Goal: Task Accomplishment & Management: Use online tool/utility

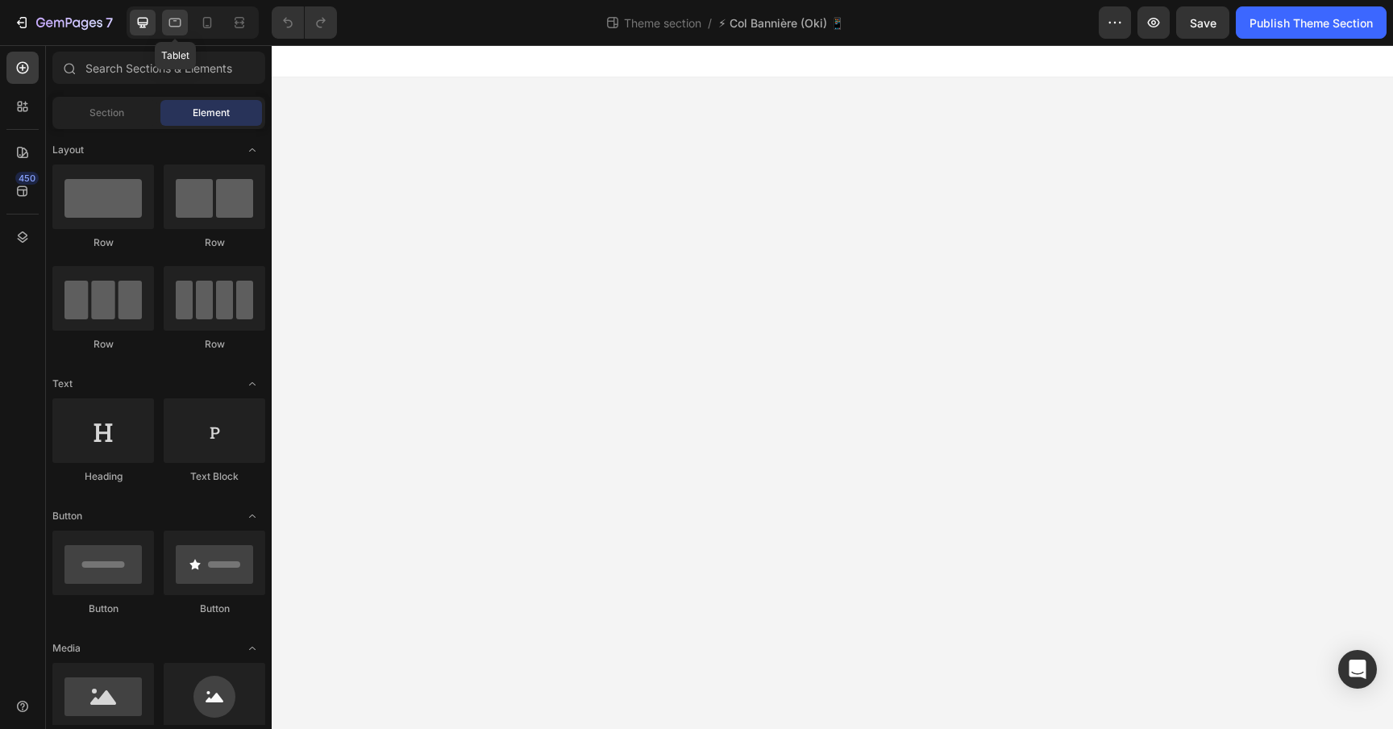
click at [165, 26] on div at bounding box center [175, 23] width 26 height 26
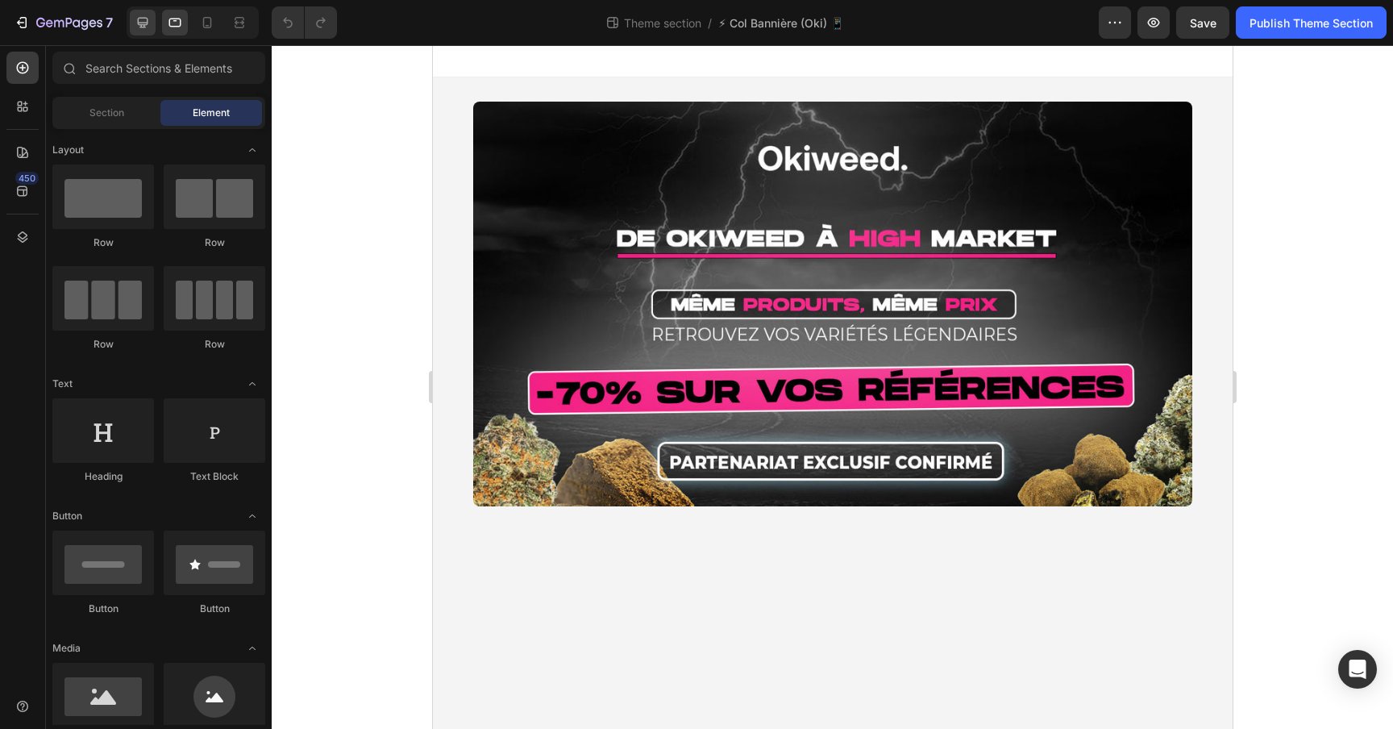
click at [131, 26] on div at bounding box center [143, 23] width 26 height 26
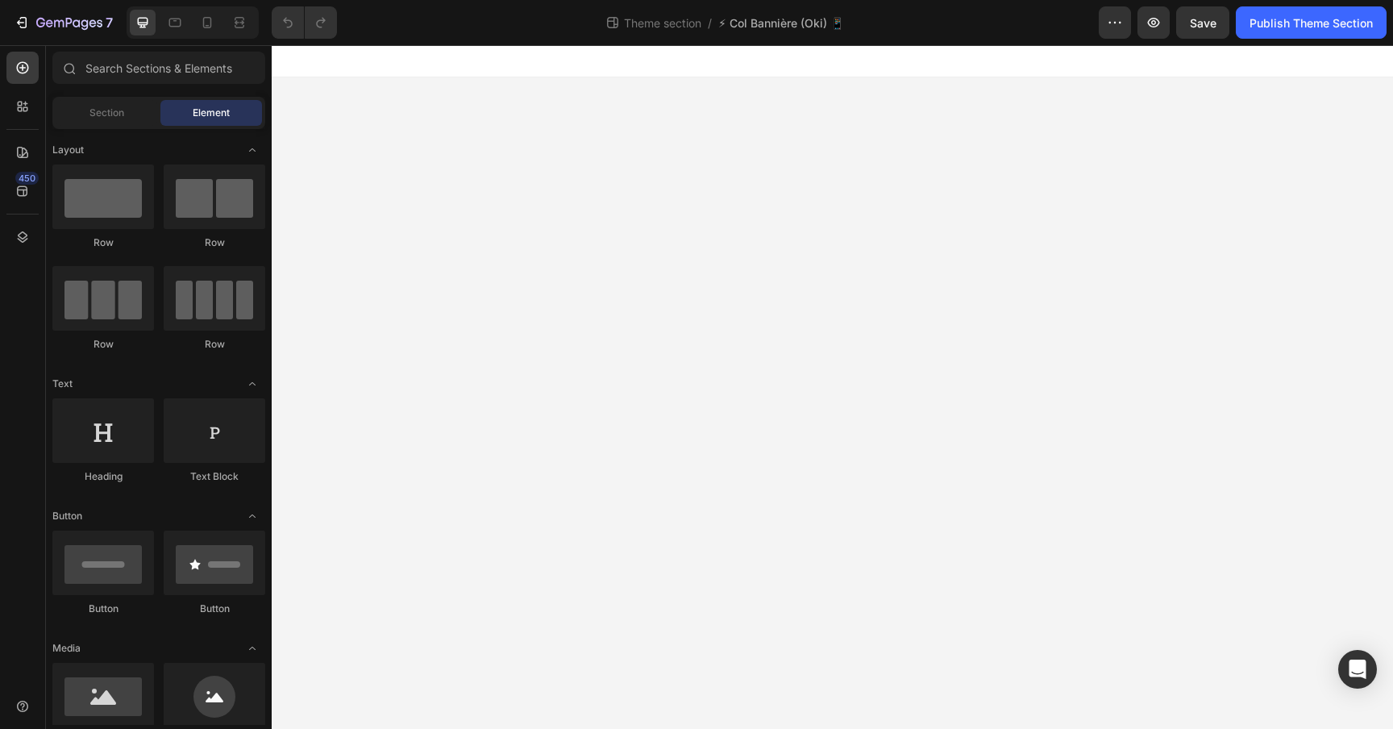
click at [471, 138] on body "Image Row Root Drag & drop element from sidebar or Explore Library Add section …" at bounding box center [833, 387] width 1122 height 684
click at [425, 61] on div at bounding box center [833, 61] width 1122 height 32
click at [425, 93] on div "Image Row" at bounding box center [833, 101] width 1122 height 48
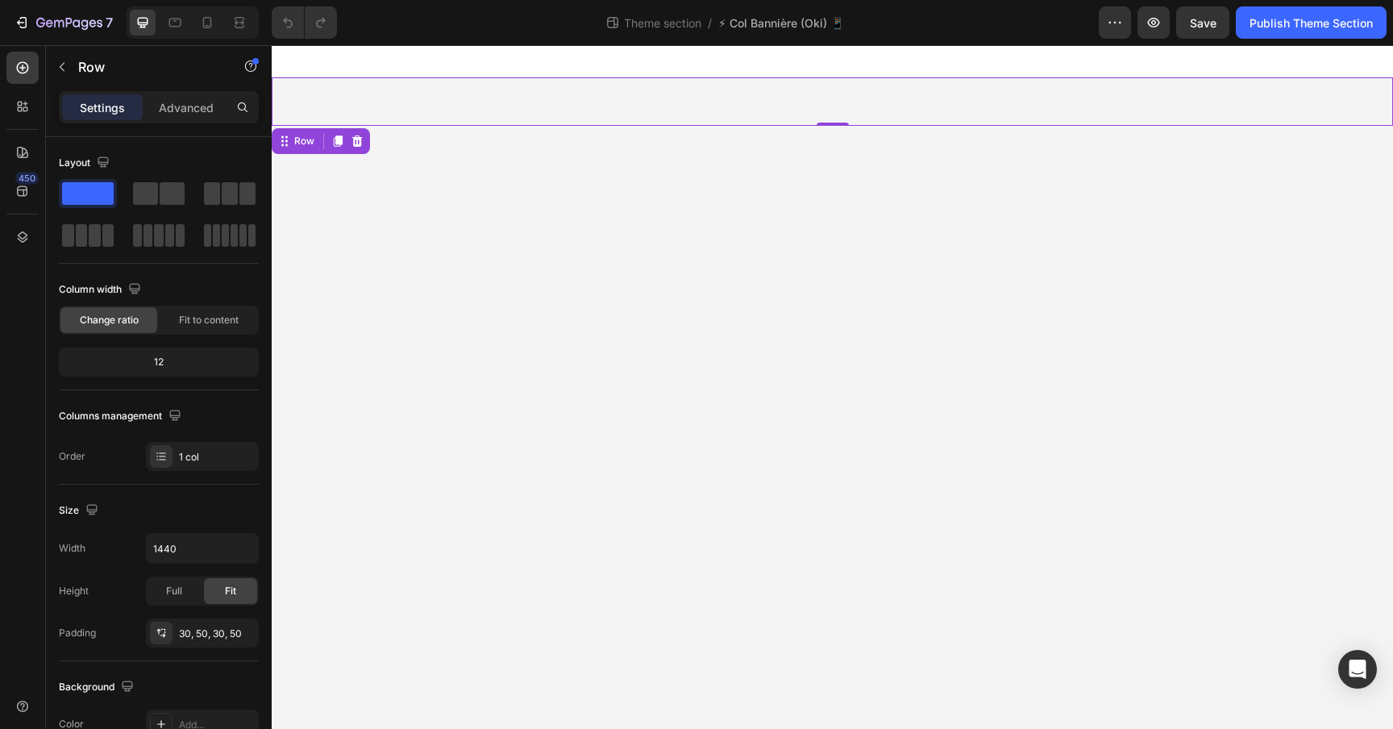
click at [385, 101] on div "Image Row 0" at bounding box center [833, 101] width 1122 height 48
click at [360, 133] on div at bounding box center [356, 140] width 19 height 19
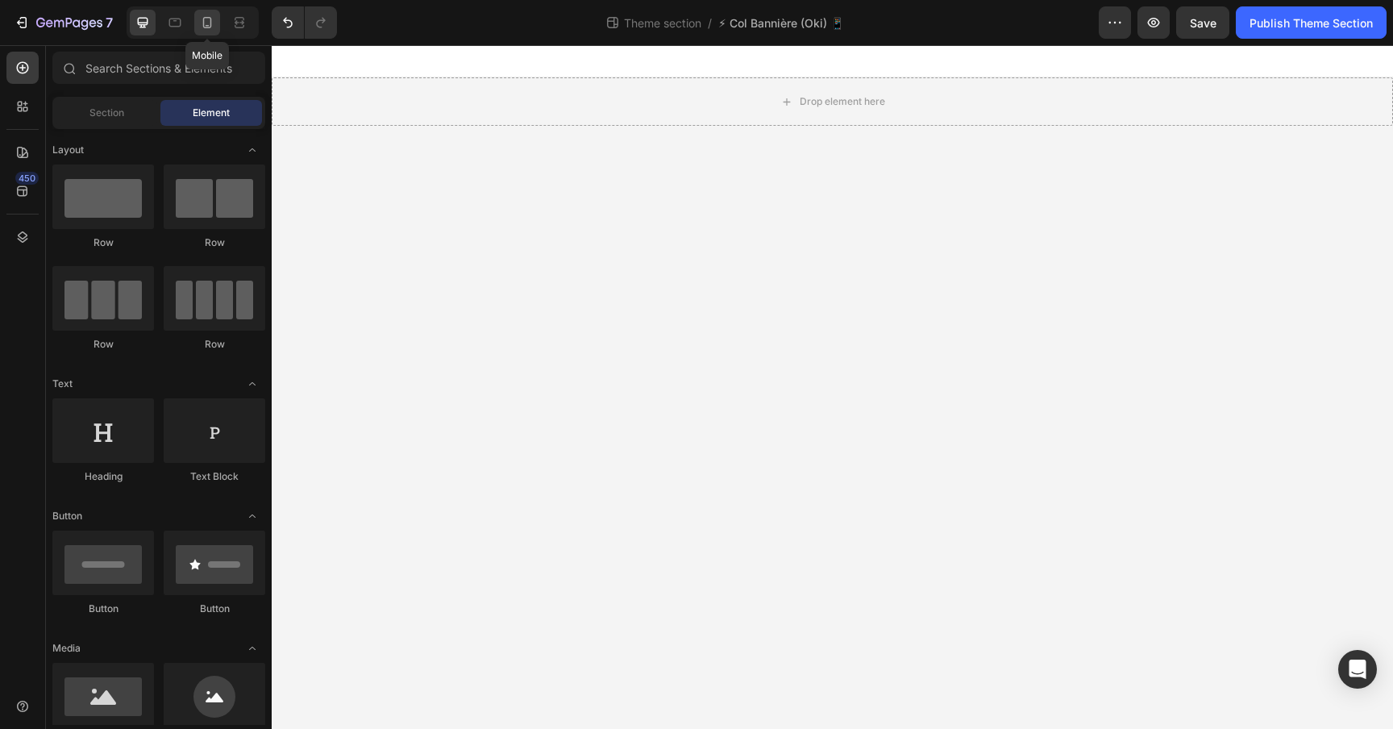
click at [207, 19] on icon at bounding box center [207, 23] width 16 height 16
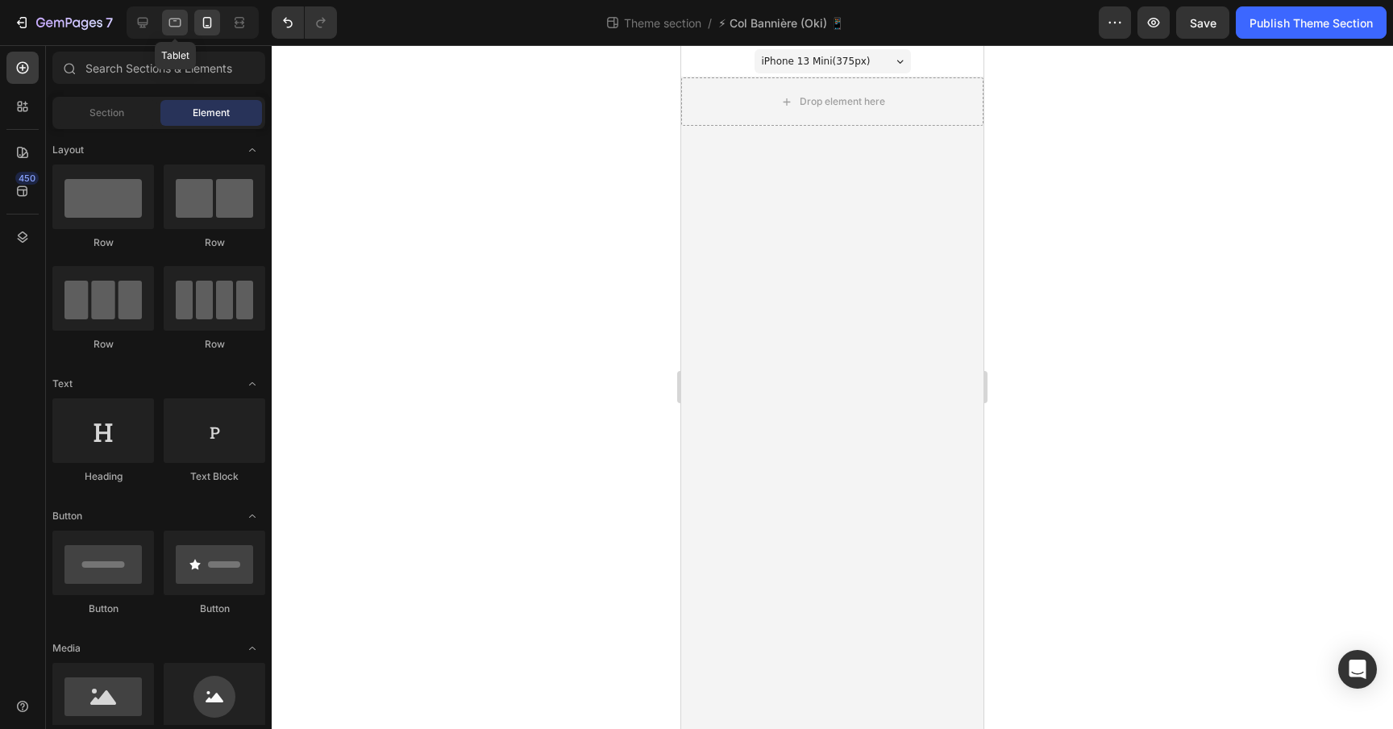
click at [169, 21] on icon at bounding box center [175, 23] width 16 height 16
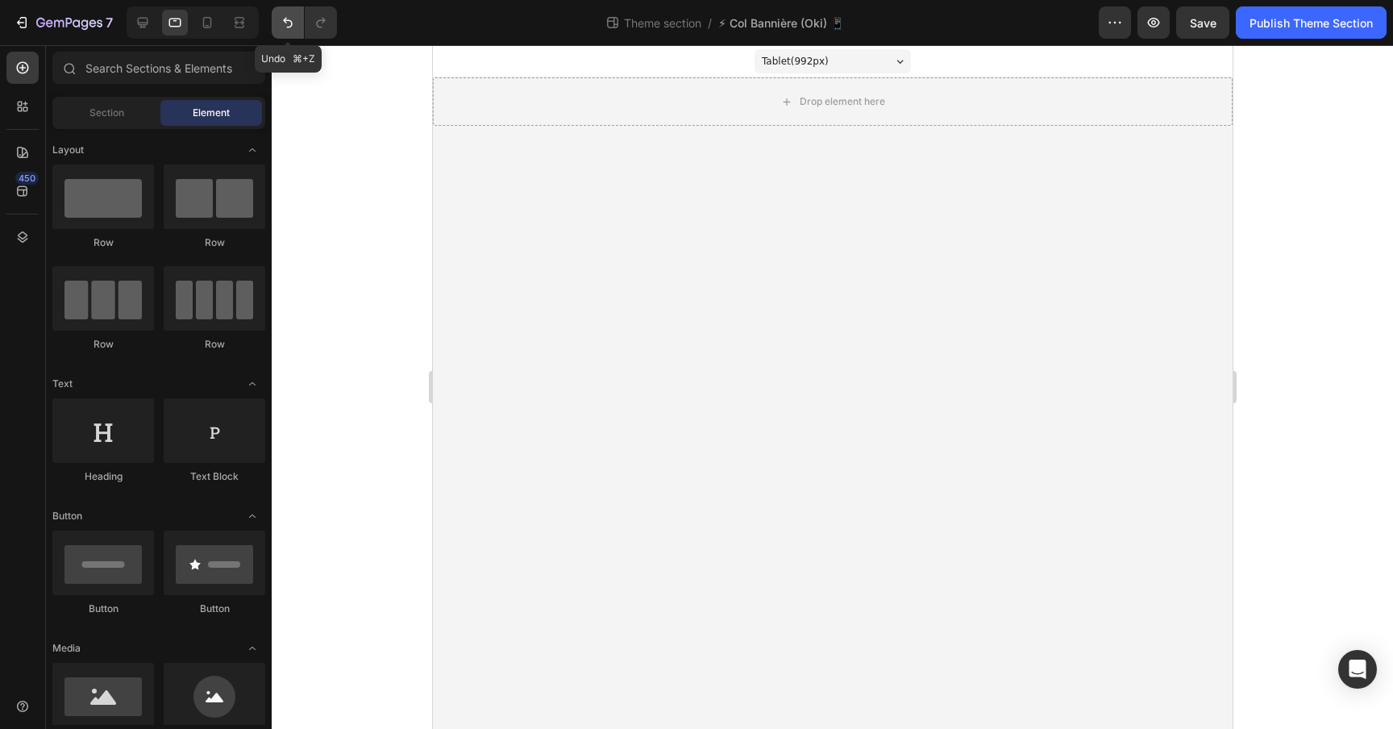
click at [295, 19] on icon "Undo/Redo" at bounding box center [288, 23] width 16 height 16
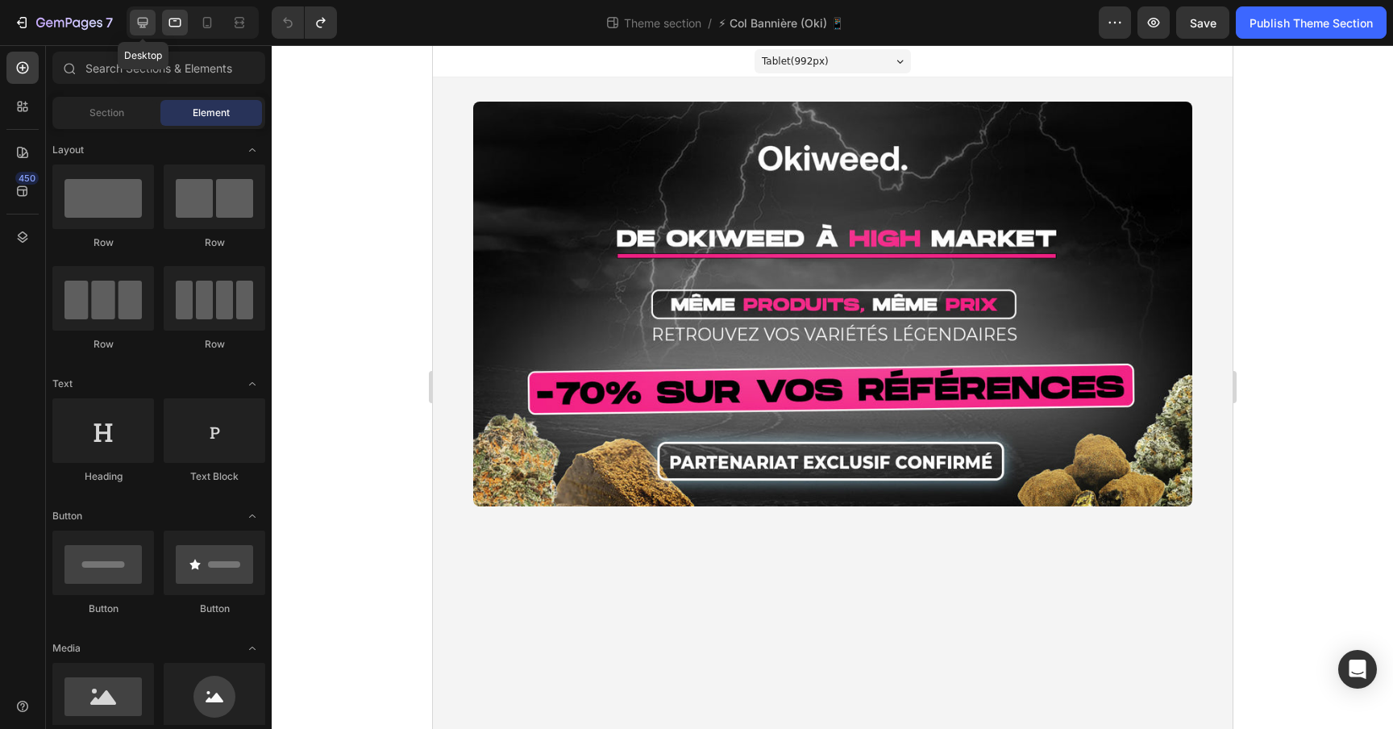
click at [134, 19] on div at bounding box center [143, 23] width 26 height 26
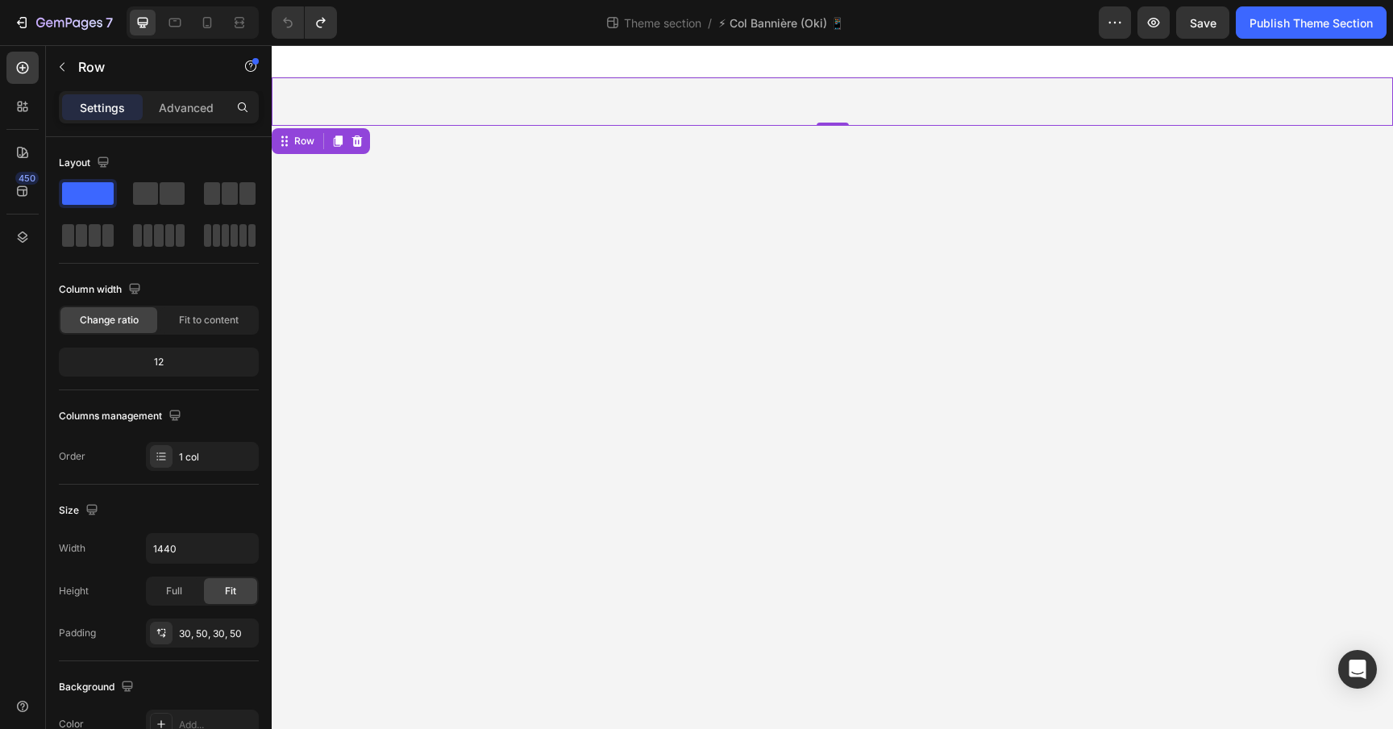
click at [439, 89] on div "Image Row 0" at bounding box center [833, 101] width 1122 height 48
click at [165, 110] on p "Advanced" at bounding box center [186, 107] width 55 height 17
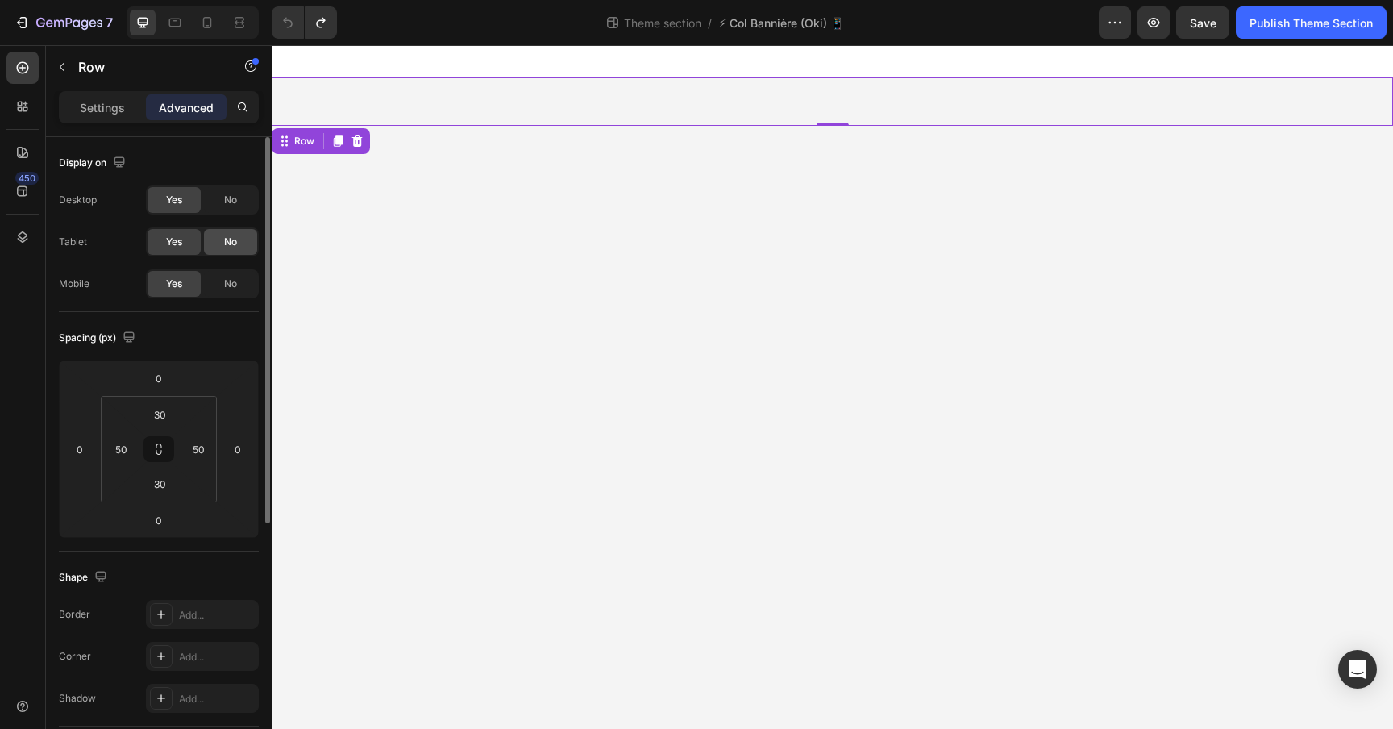
click at [215, 234] on div "No" at bounding box center [230, 242] width 53 height 26
click at [215, 289] on div "No" at bounding box center [230, 284] width 53 height 26
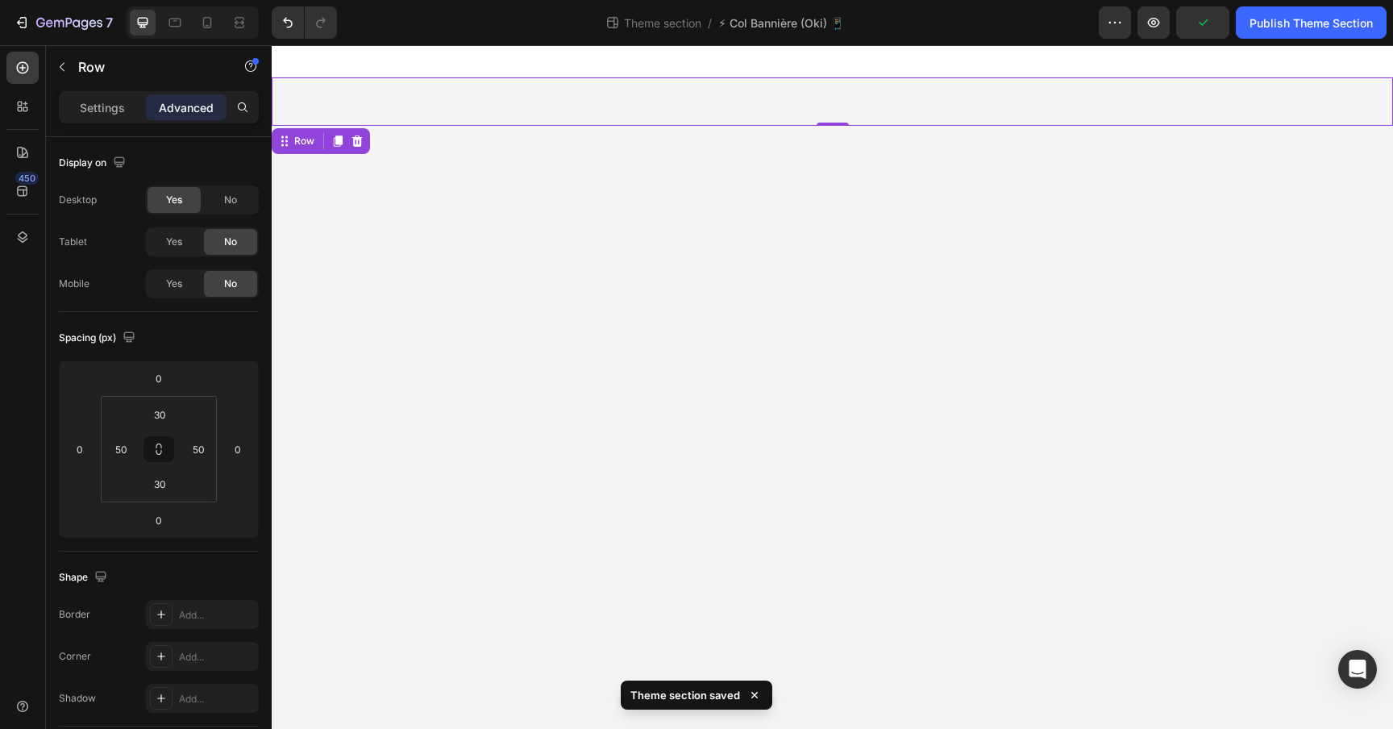
click at [889, 268] on body "Image Row 0 Root Drag & drop element from sidebar or Explore Library Add sectio…" at bounding box center [833, 387] width 1122 height 684
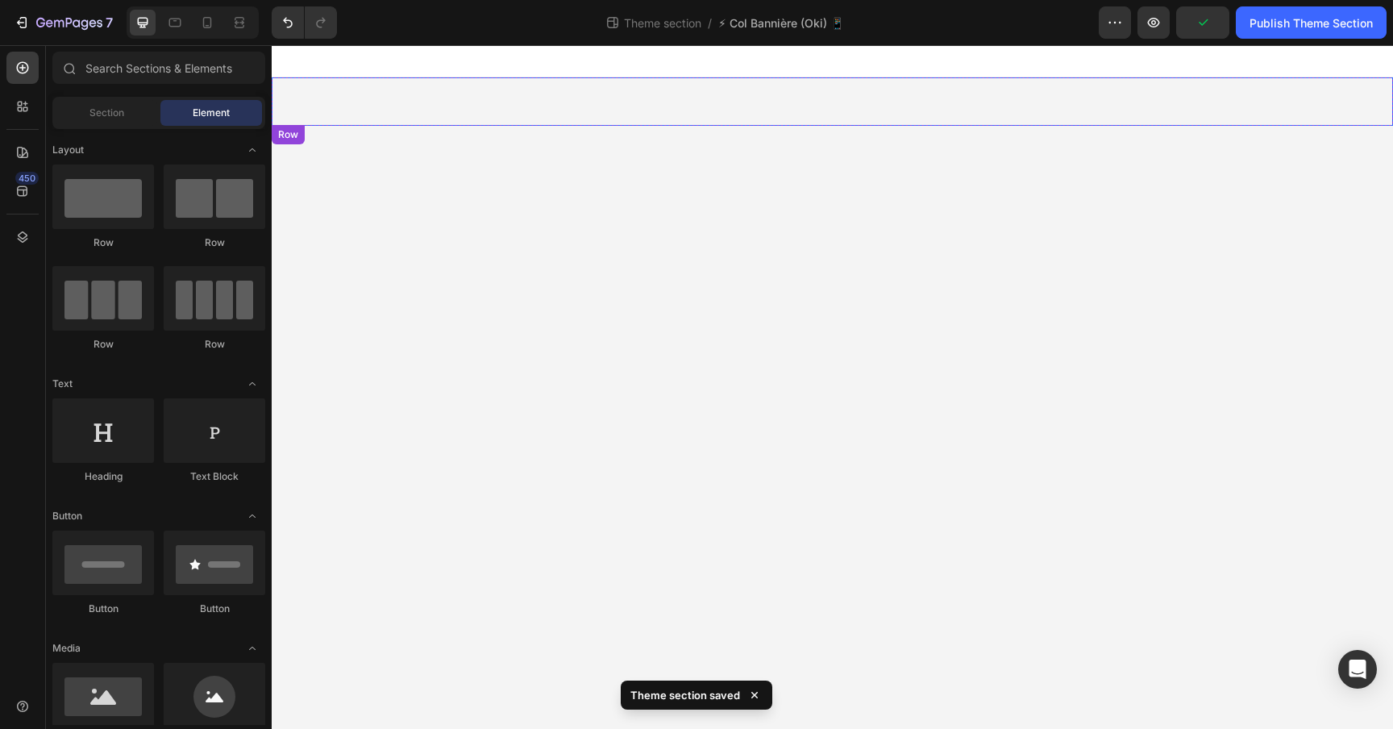
click at [743, 108] on div "Image Row" at bounding box center [833, 101] width 1122 height 48
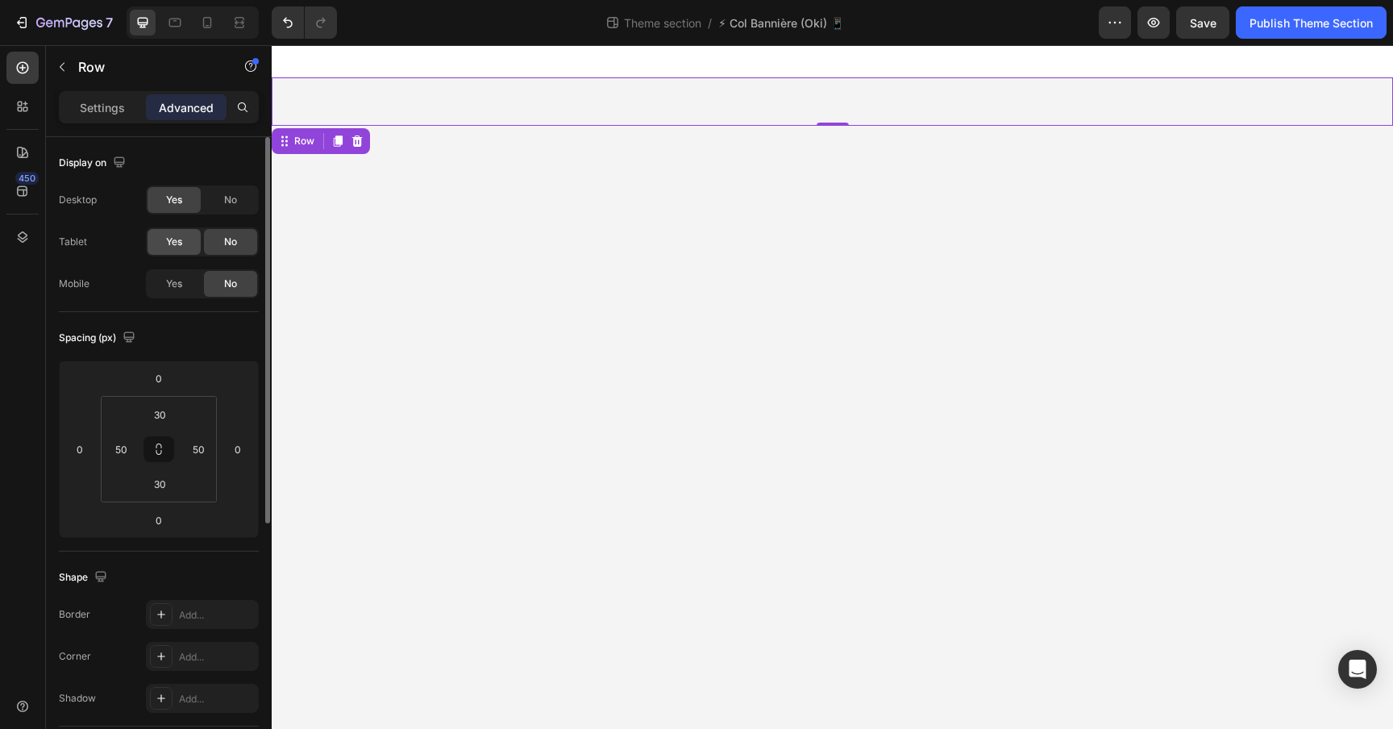
click at [191, 236] on div "Yes" at bounding box center [174, 242] width 53 height 26
click at [180, 292] on div "Yes" at bounding box center [174, 284] width 53 height 26
click at [215, 185] on div "Yes No" at bounding box center [202, 199] width 113 height 29
click at [215, 195] on div "No" at bounding box center [230, 200] width 53 height 26
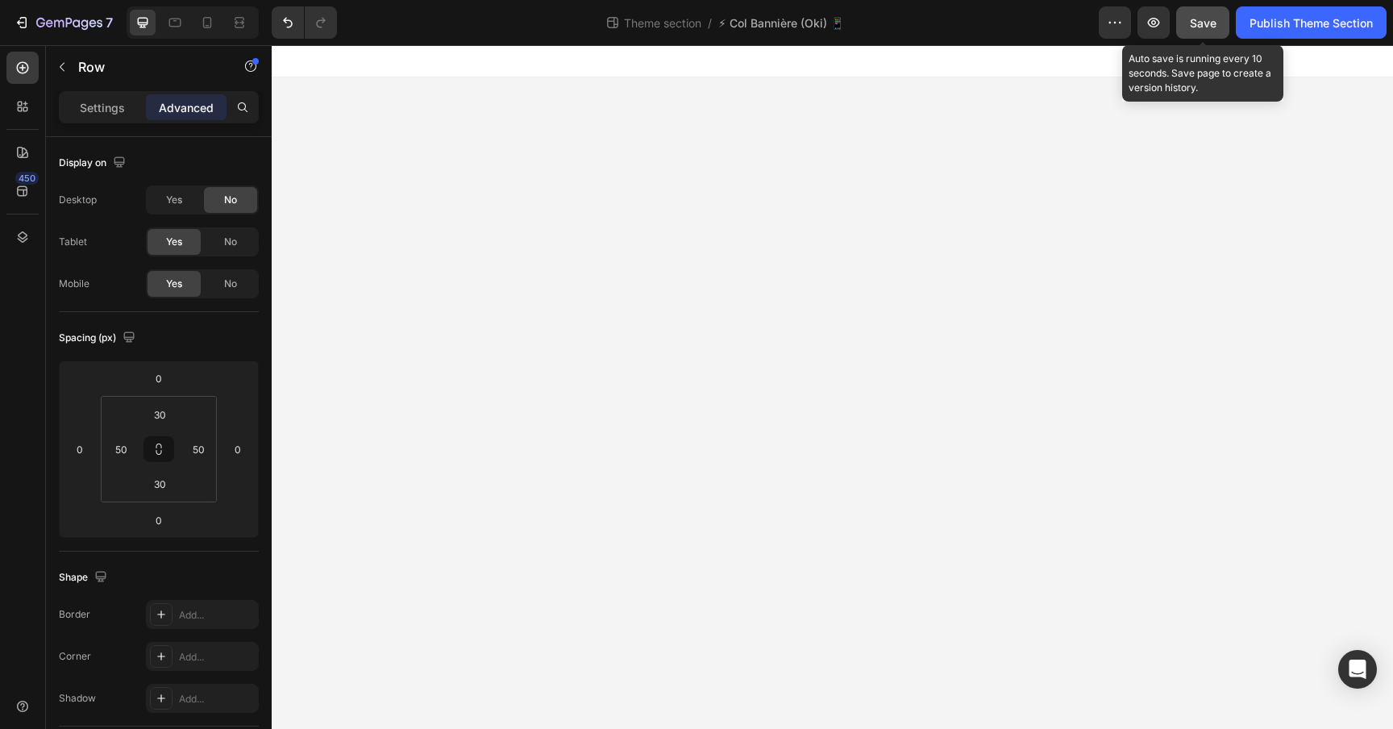
click at [1189, 13] on button "Save" at bounding box center [1202, 22] width 53 height 32
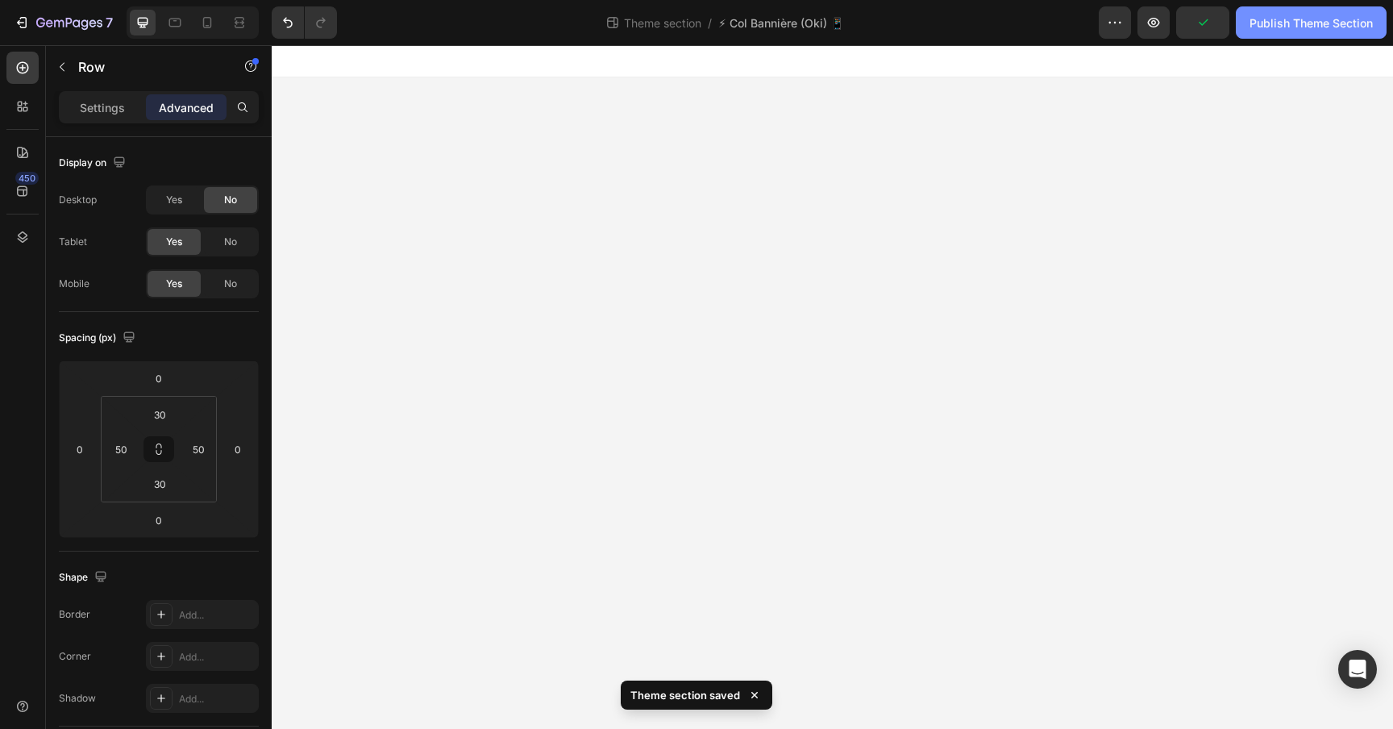
click at [1299, 18] on div "Publish Theme Section" at bounding box center [1311, 23] width 123 height 17
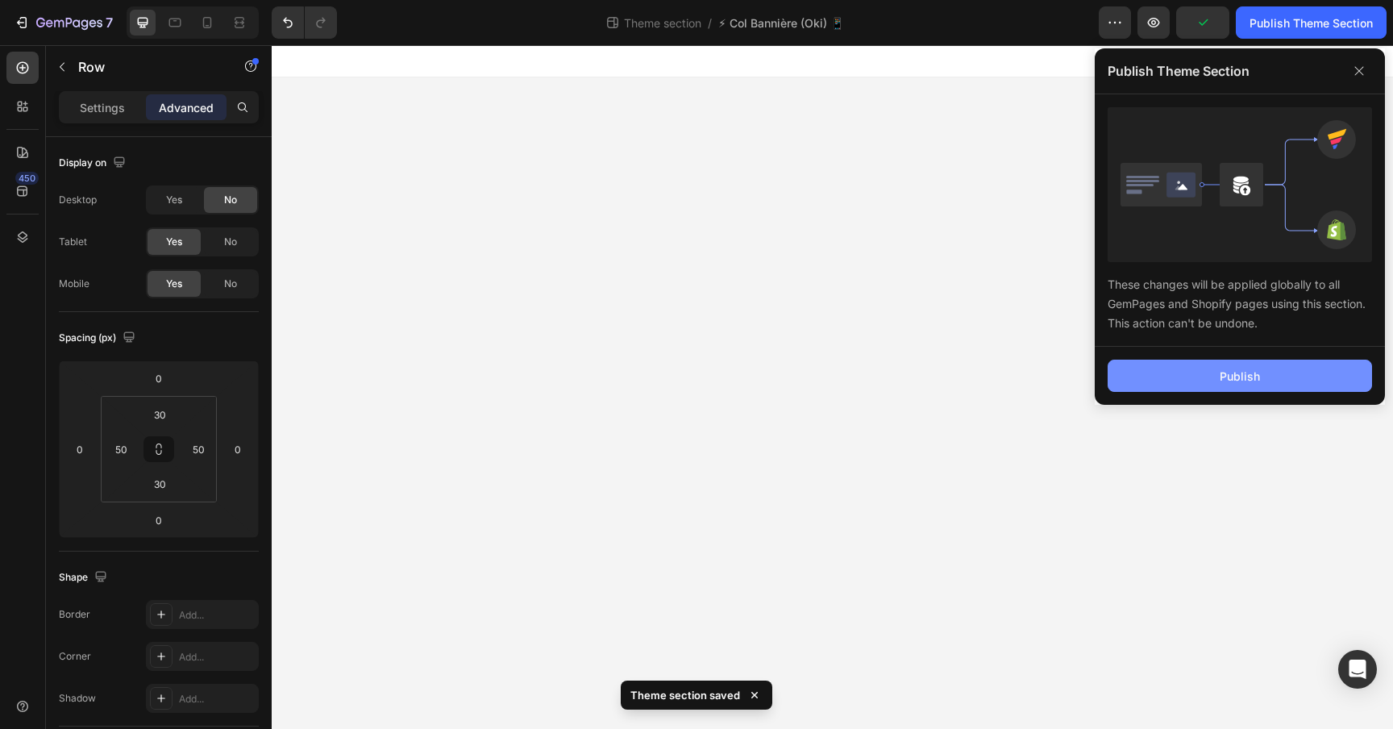
click at [1203, 383] on button "Publish" at bounding box center [1240, 376] width 264 height 32
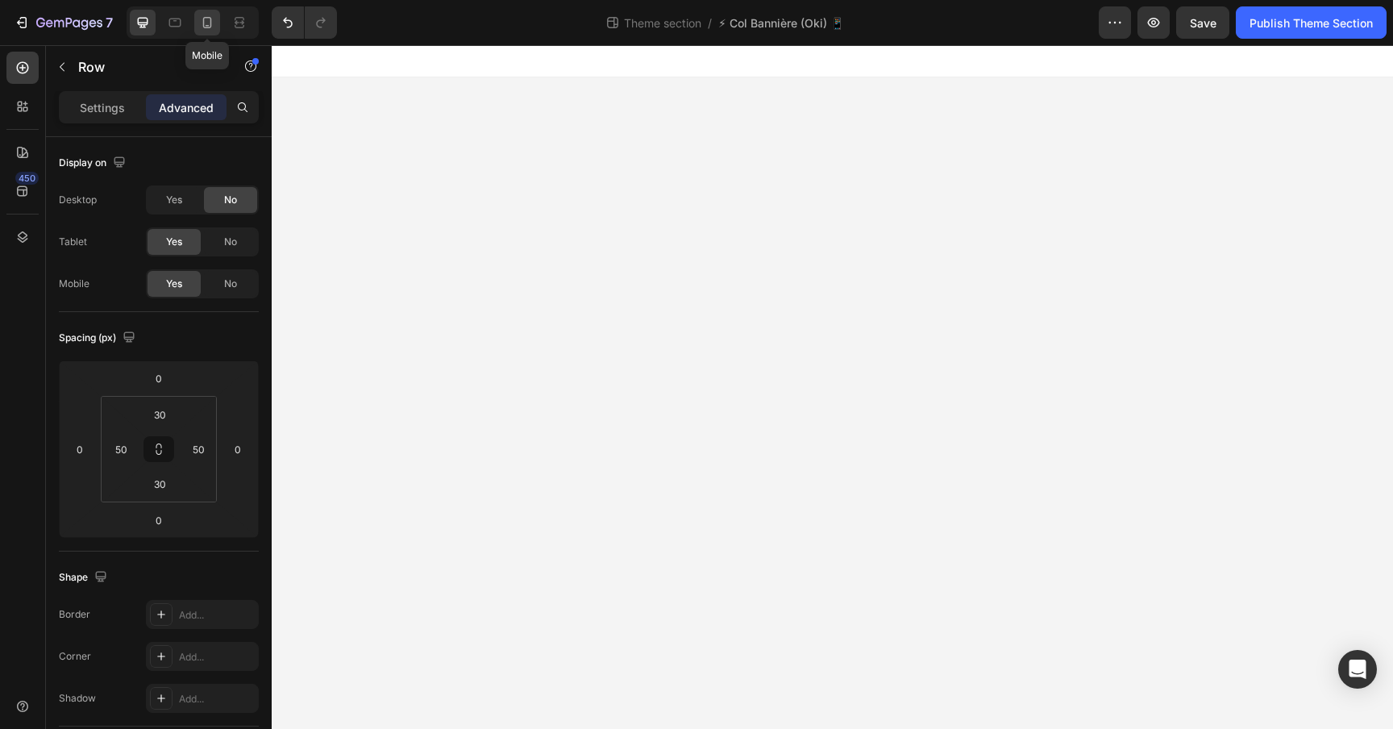
click at [202, 33] on div at bounding box center [207, 23] width 26 height 26
type input "20"
type input "10"
type input "20"
type input "10"
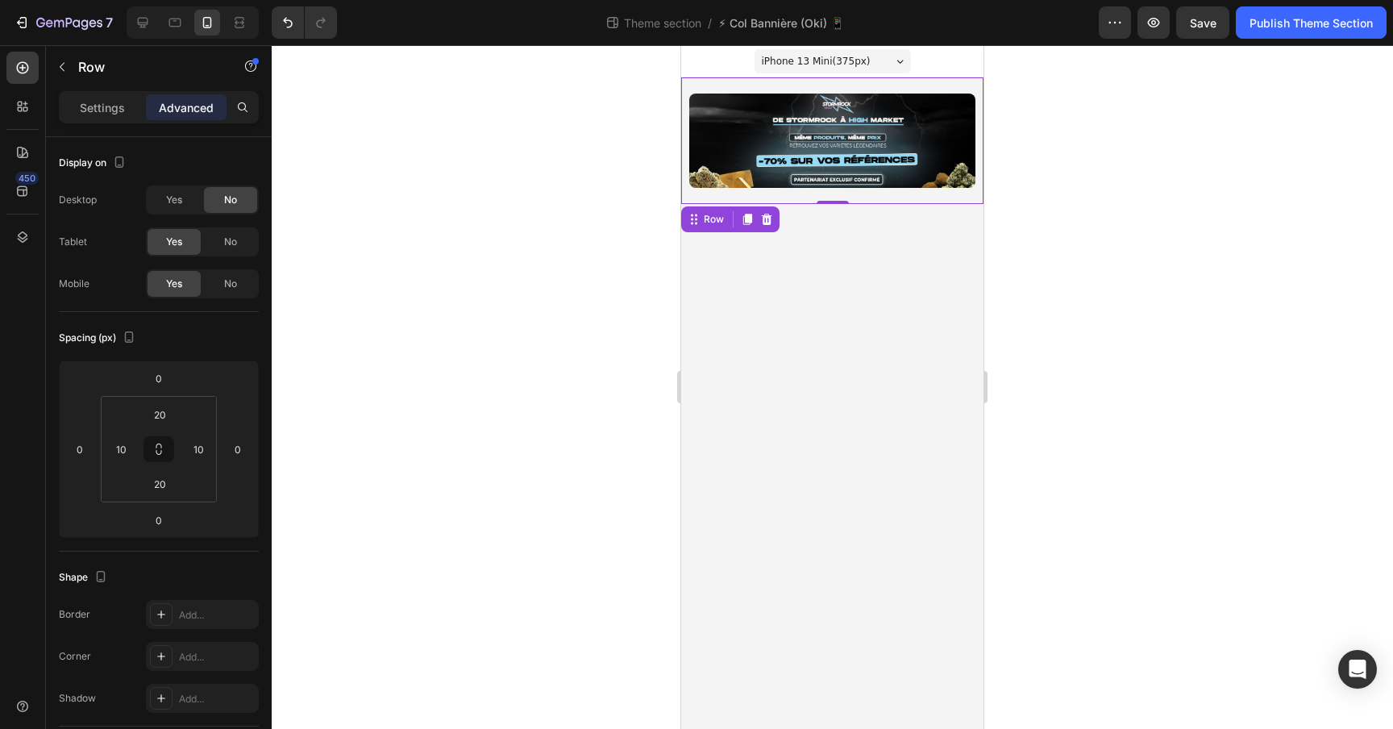
click at [191, 31] on div at bounding box center [193, 22] width 132 height 32
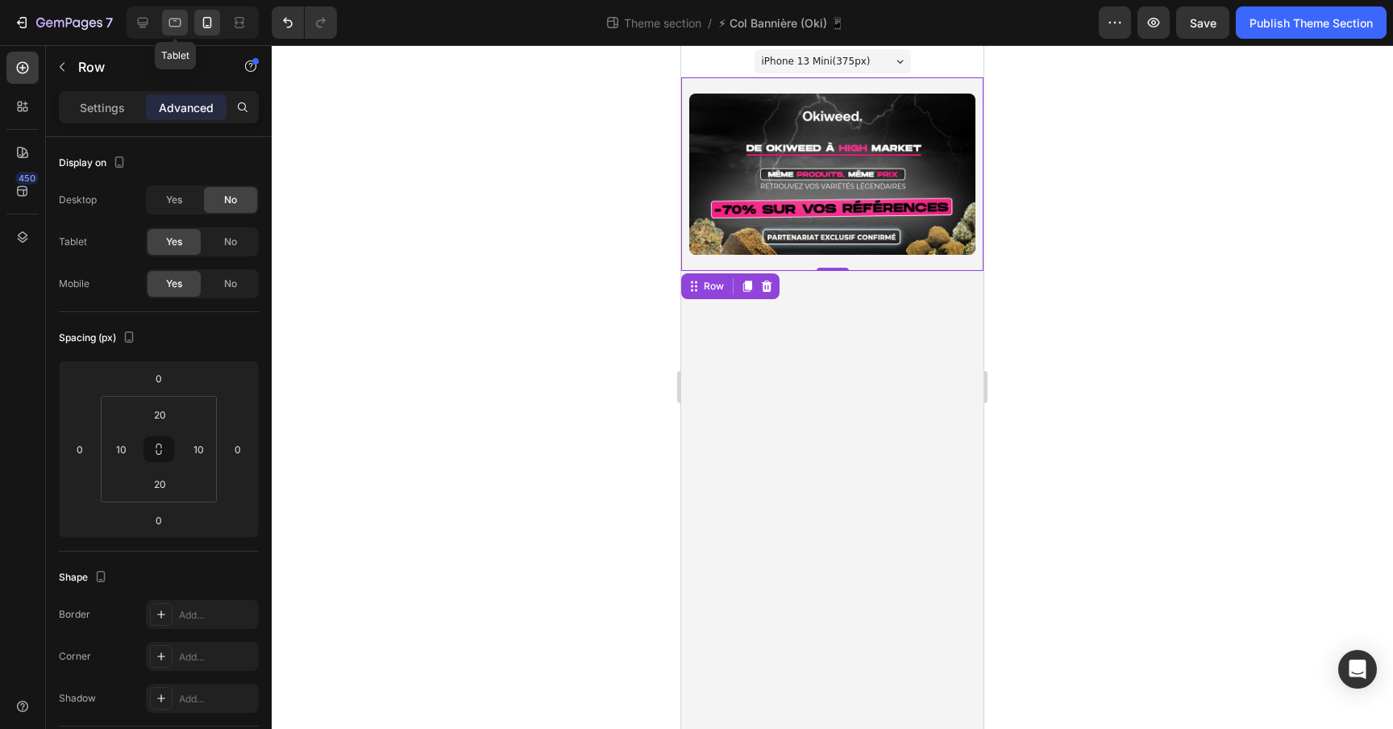
click at [184, 26] on div at bounding box center [175, 23] width 26 height 26
type input "30"
type input "50"
type input "30"
type input "50"
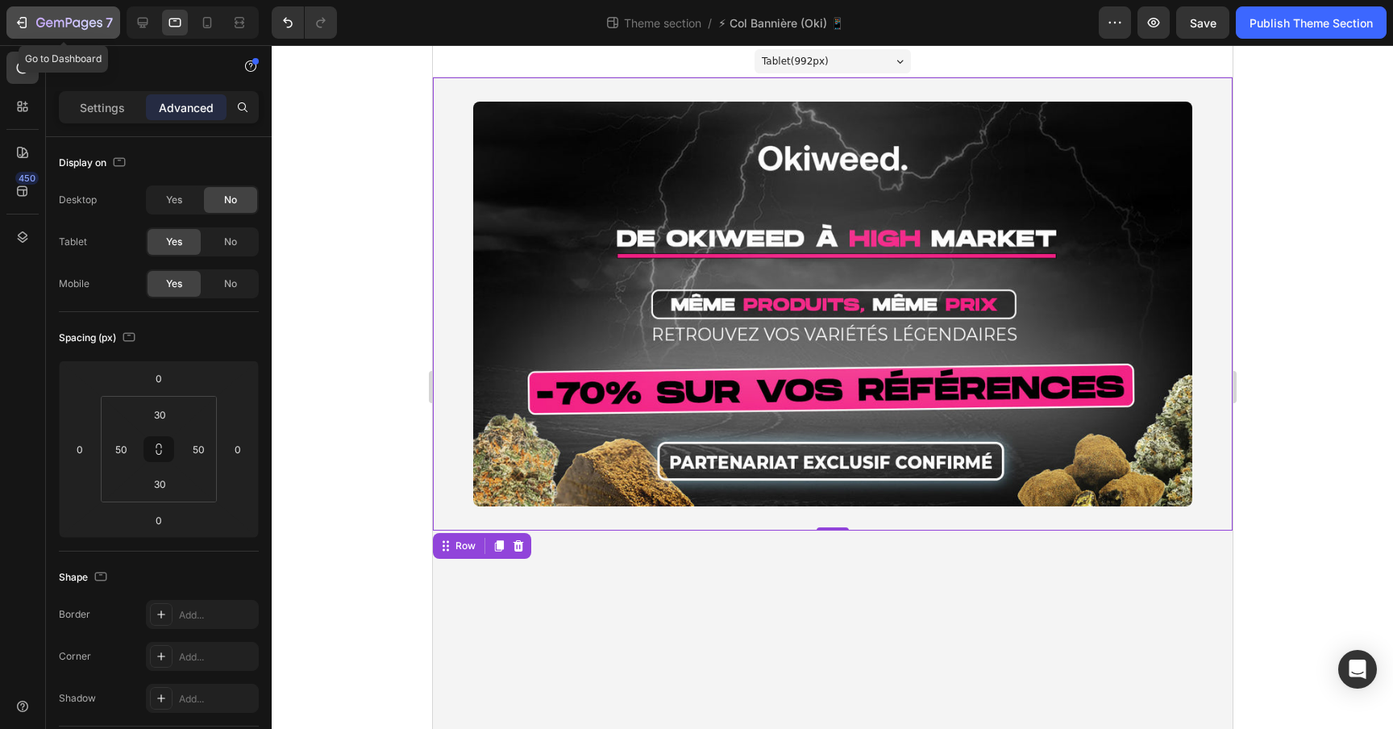
click at [51, 15] on div "7" at bounding box center [74, 22] width 77 height 19
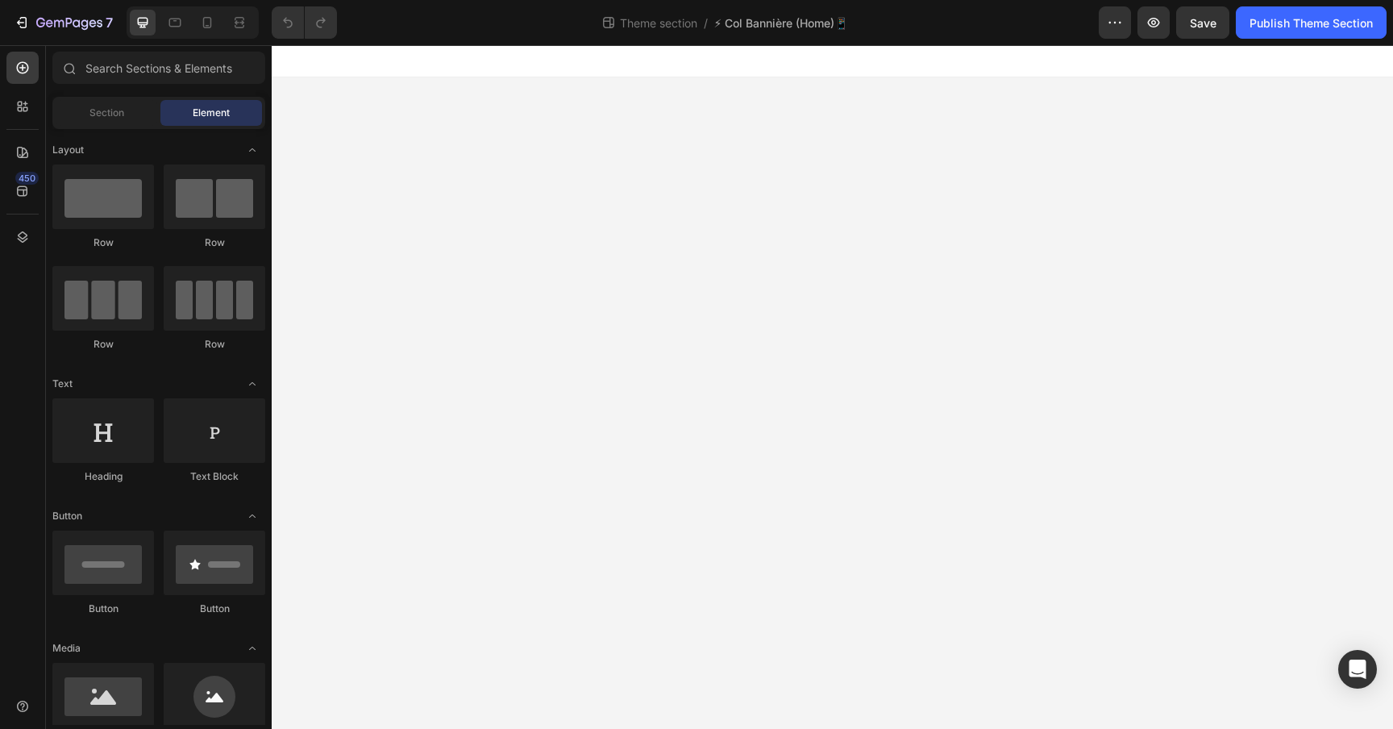
click at [636, 61] on div at bounding box center [833, 61] width 1122 height 32
click at [610, 100] on body "Image Row Root Drag & drop element from sidebar or Explore Library Add section …" at bounding box center [833, 387] width 1122 height 684
click at [113, 117] on span "Section" at bounding box center [106, 113] width 35 height 15
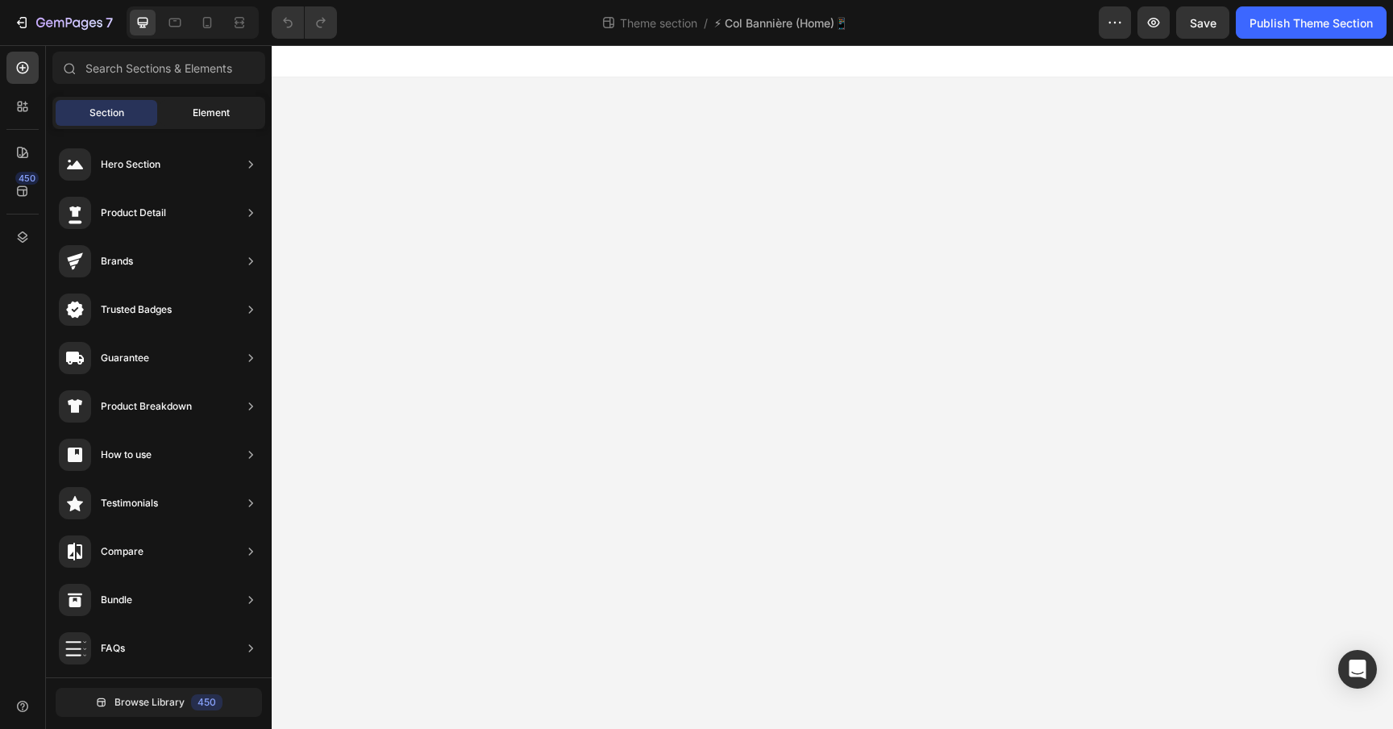
click at [211, 117] on span "Element" at bounding box center [211, 113] width 37 height 15
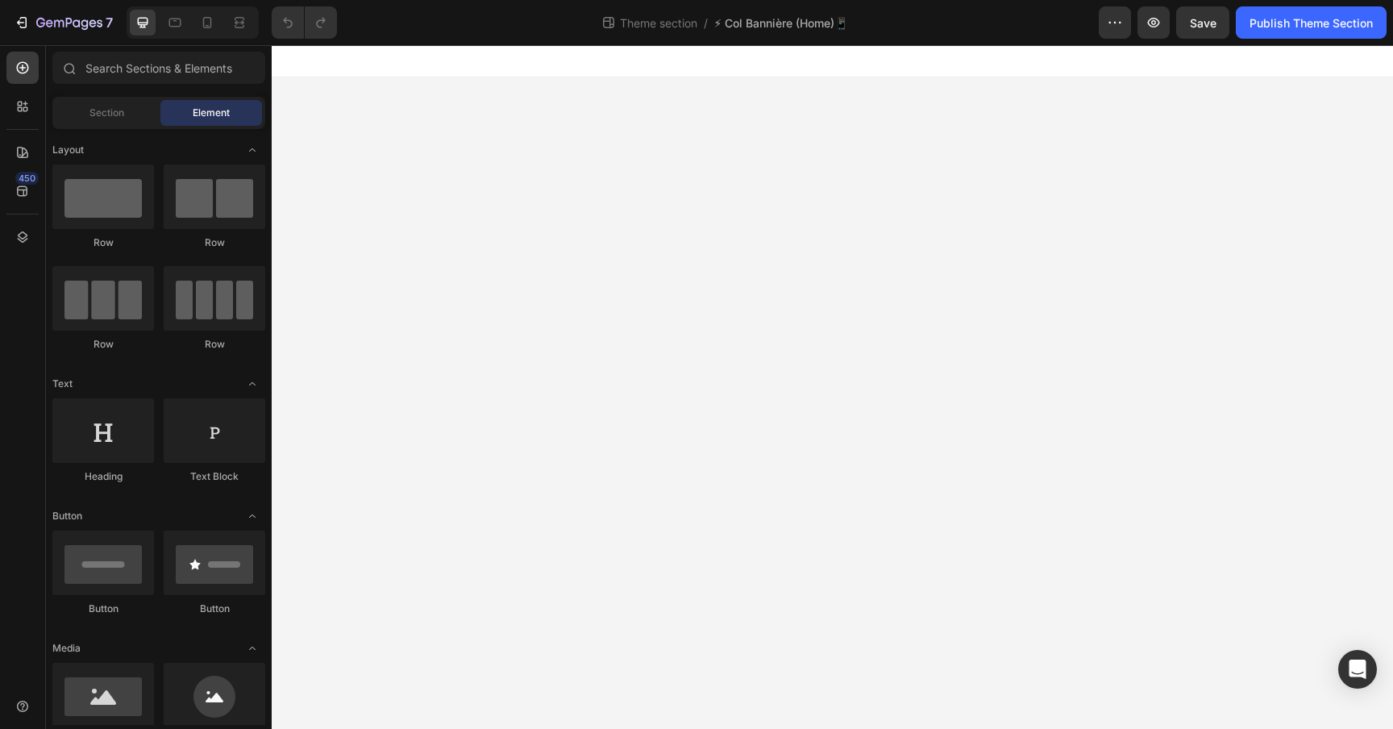
click at [564, 85] on body "Image Row Root Drag & drop element from sidebar or Explore Library Add section …" at bounding box center [833, 387] width 1122 height 684
click at [30, 24] on div "7" at bounding box center [63, 22] width 99 height 19
click at [448, 163] on body "Image Row Root Drag & drop element from sidebar or Explore Library Add section …" at bounding box center [833, 387] width 1122 height 684
click at [387, 95] on div "Image Row" at bounding box center [833, 101] width 1122 height 48
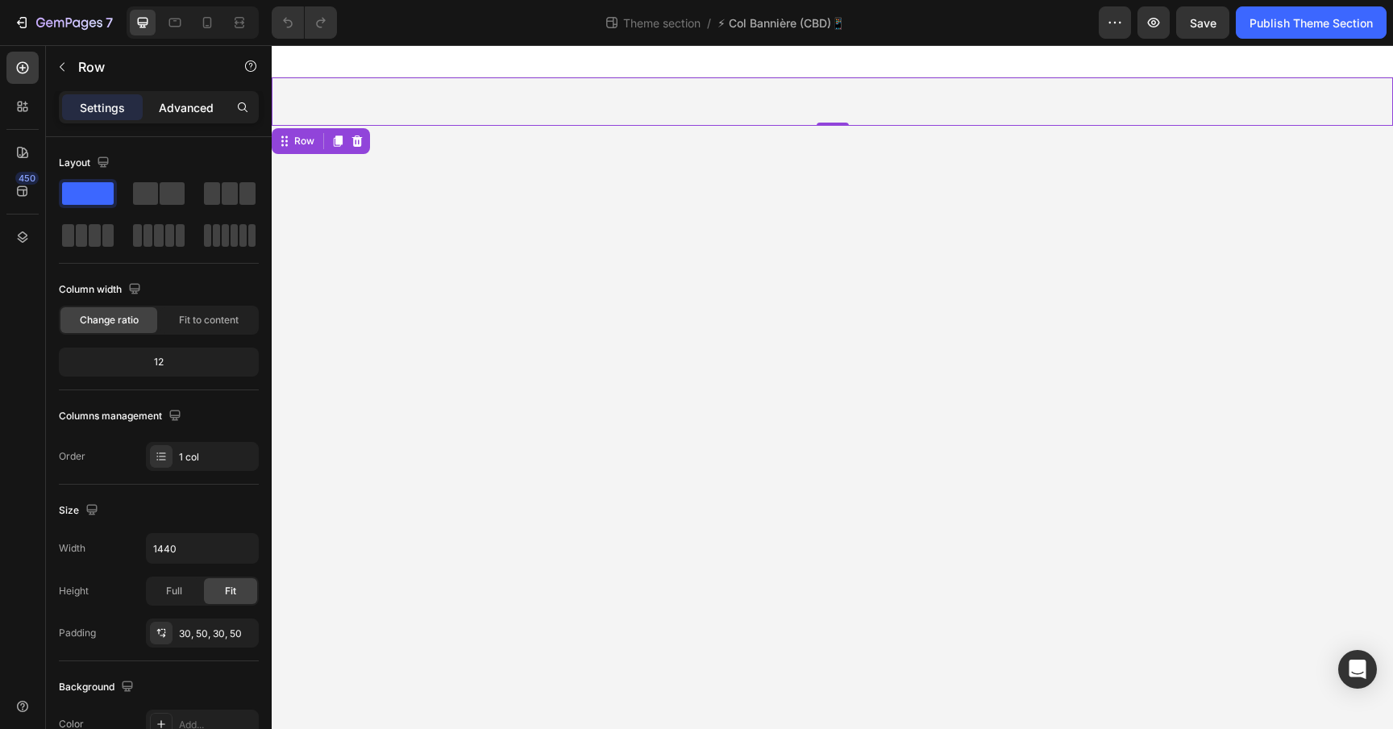
click at [196, 102] on p "Advanced" at bounding box center [186, 107] width 55 height 17
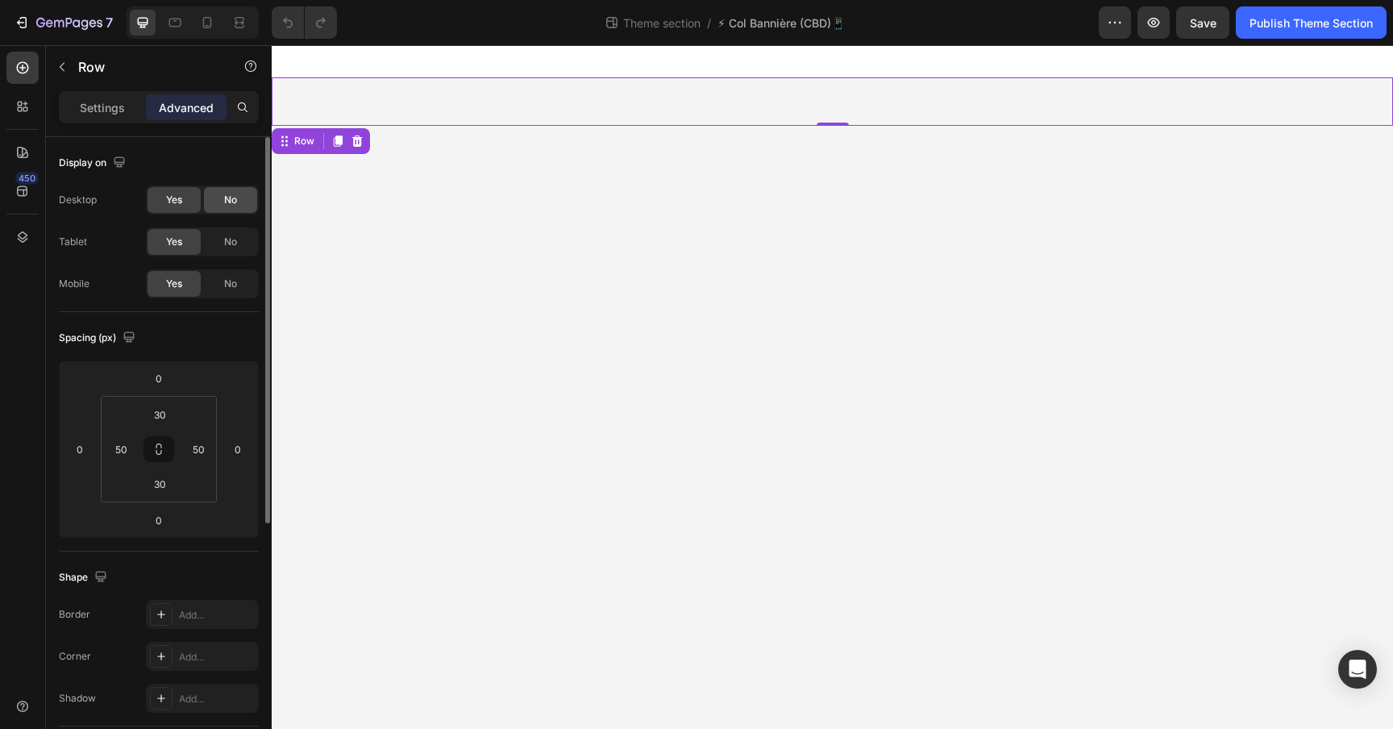
click at [226, 199] on span "No" at bounding box center [230, 200] width 13 height 15
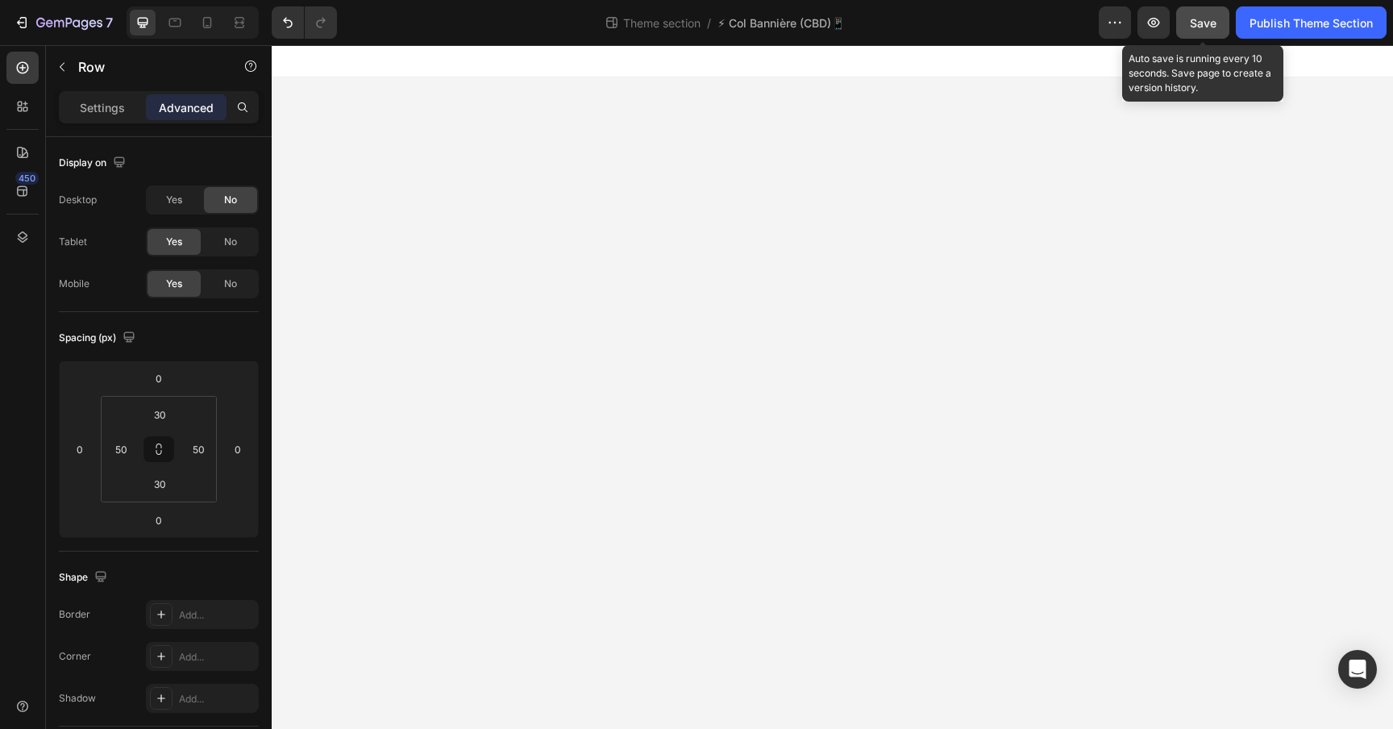
click at [1191, 15] on div "Save" at bounding box center [1203, 23] width 27 height 17
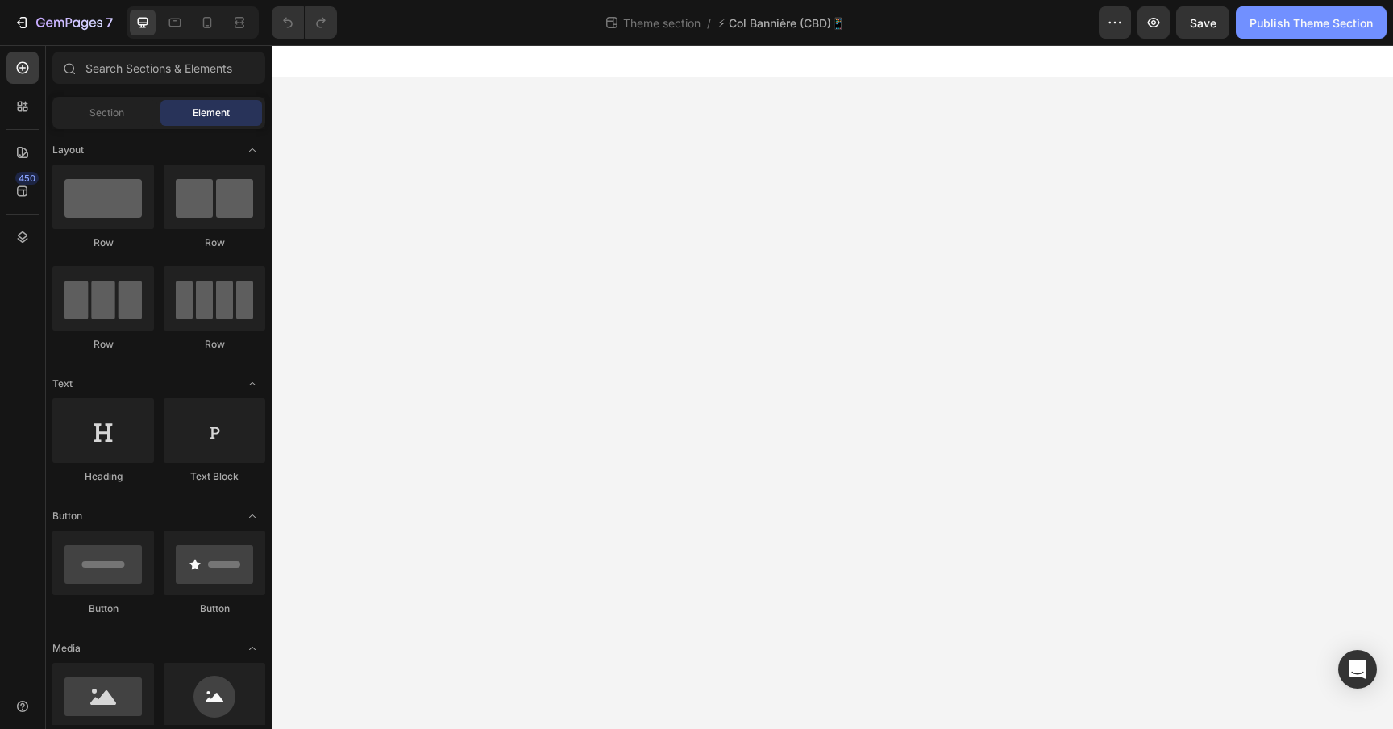
click at [1309, 35] on button "Publish Theme Section" at bounding box center [1311, 22] width 151 height 32
click at [979, 347] on body "Image Row Root Drag & drop element from sidebar or Explore Library Add section …" at bounding box center [833, 387] width 1122 height 684
click at [598, 107] on body "Image Row Root Drag & drop element from sidebar or Explore Library Add section …" at bounding box center [833, 387] width 1122 height 684
click at [169, 17] on icon at bounding box center [175, 23] width 16 height 16
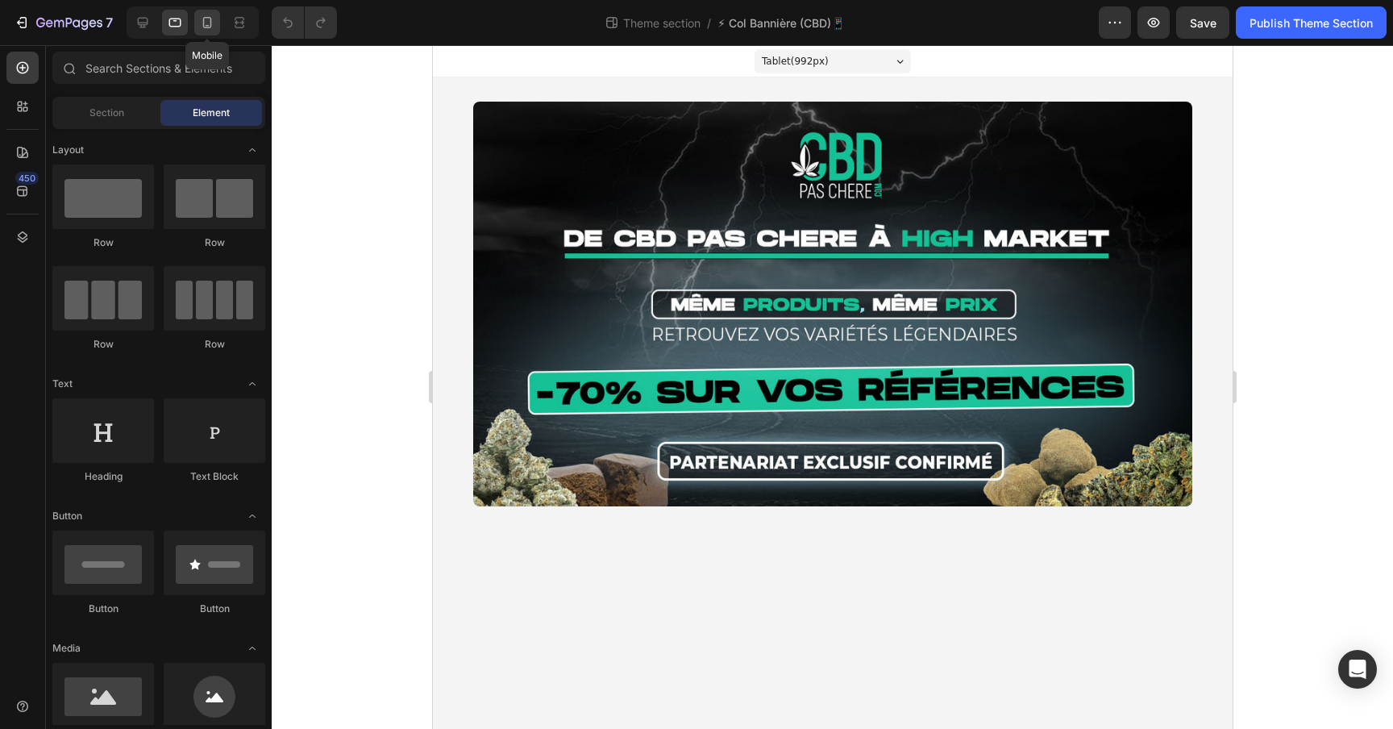
click at [201, 17] on icon at bounding box center [207, 23] width 16 height 16
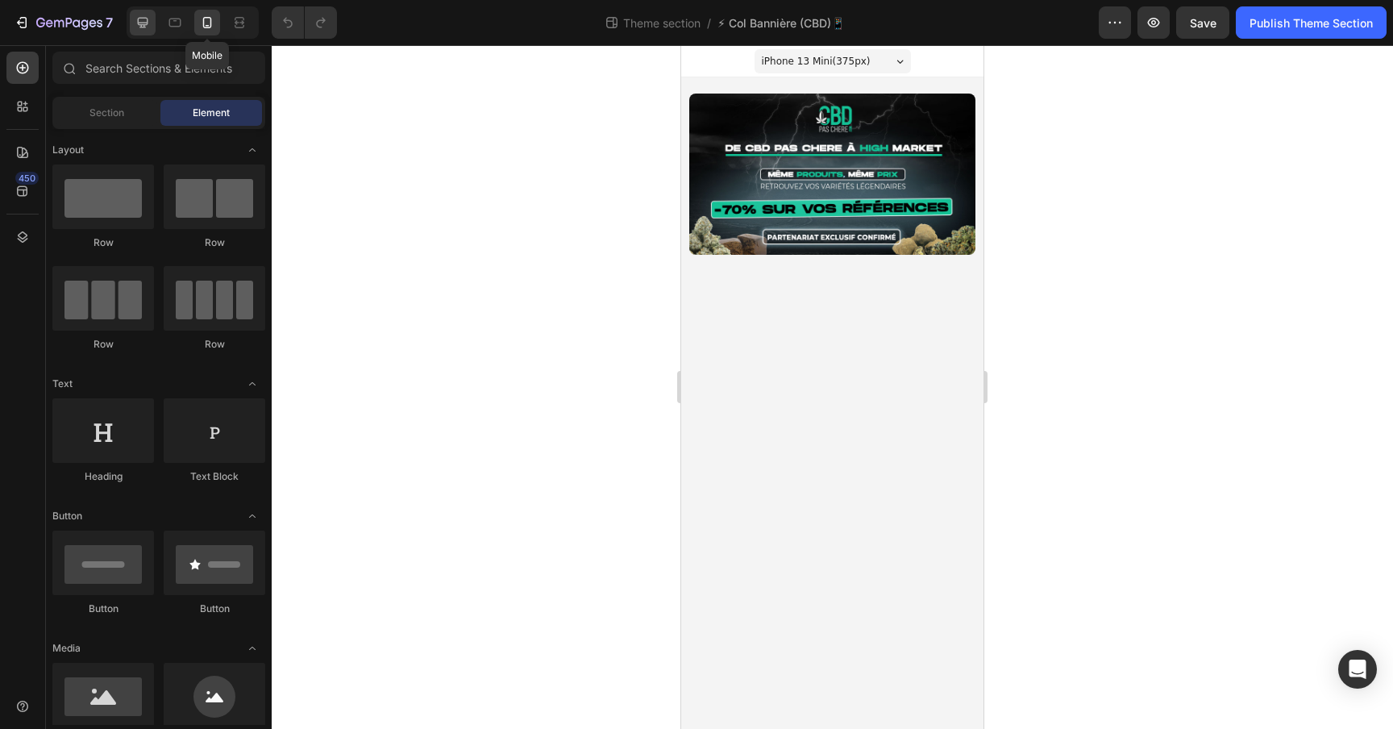
click at [148, 19] on icon at bounding box center [143, 23] width 10 height 10
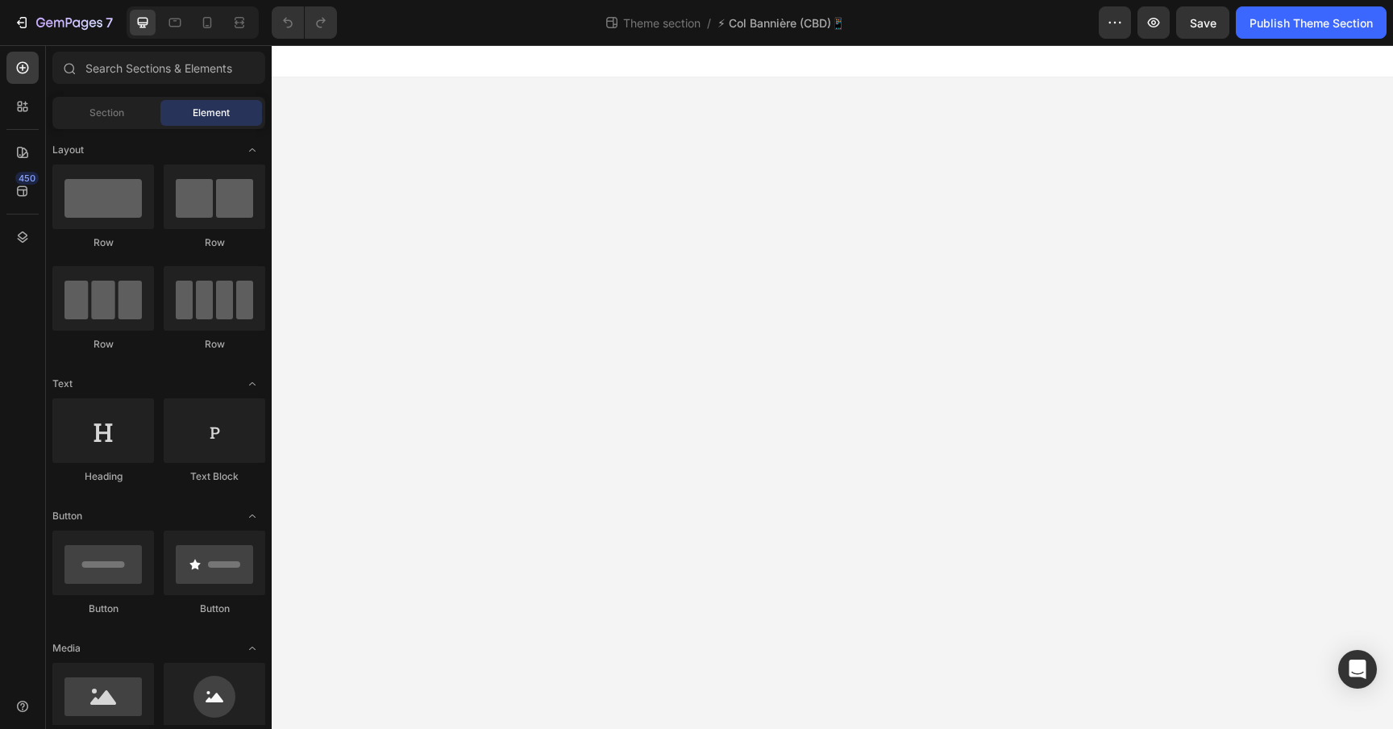
click at [781, 106] on body "Image Row Root Drag & drop element from sidebar or Explore Library Add section …" at bounding box center [833, 387] width 1122 height 684
click at [739, 97] on body "Image Row Root Drag & drop element from sidebar or Explore Library Add section …" at bounding box center [833, 387] width 1122 height 684
click at [739, 101] on body "Image Row Root Drag & drop element from sidebar or Explore Library Add section …" at bounding box center [833, 387] width 1122 height 684
click at [1313, 13] on button "Publish Theme Section" at bounding box center [1311, 22] width 151 height 32
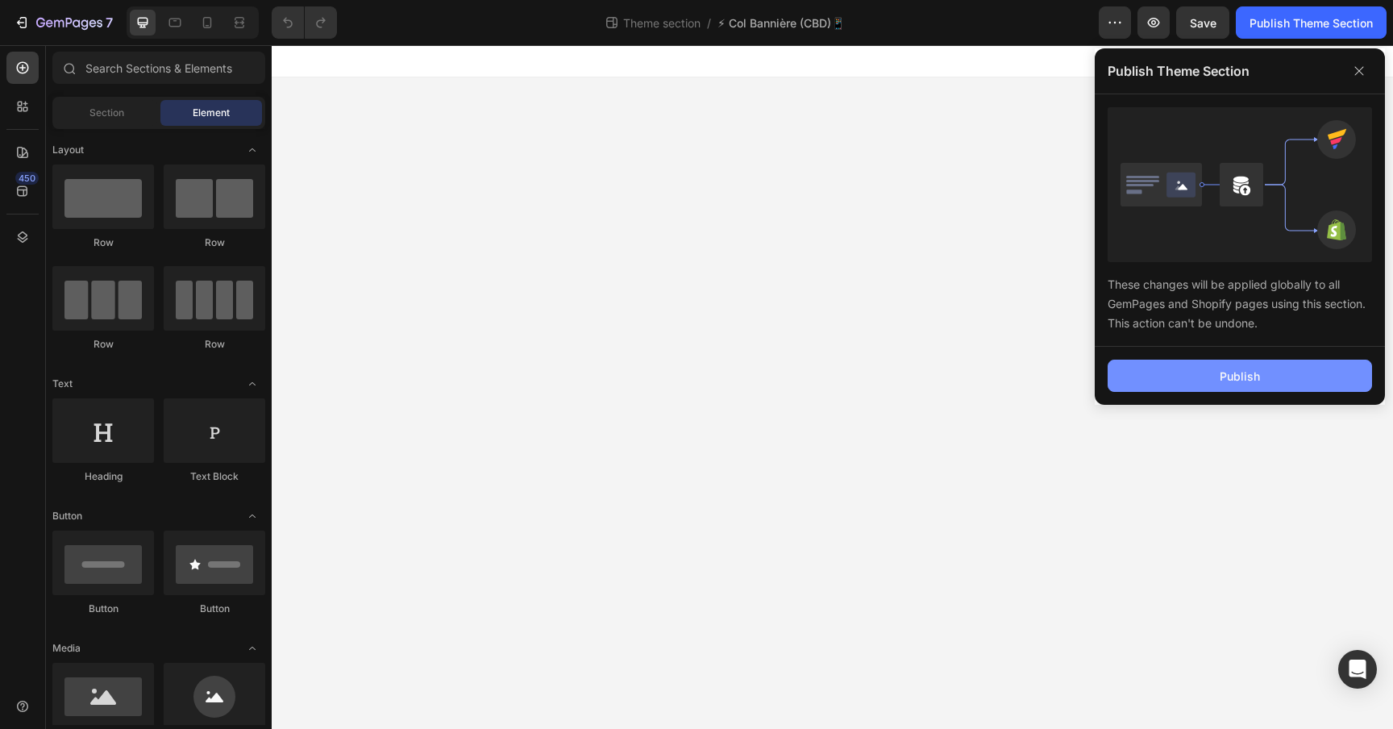
click at [1230, 385] on button "Publish" at bounding box center [1240, 376] width 264 height 32
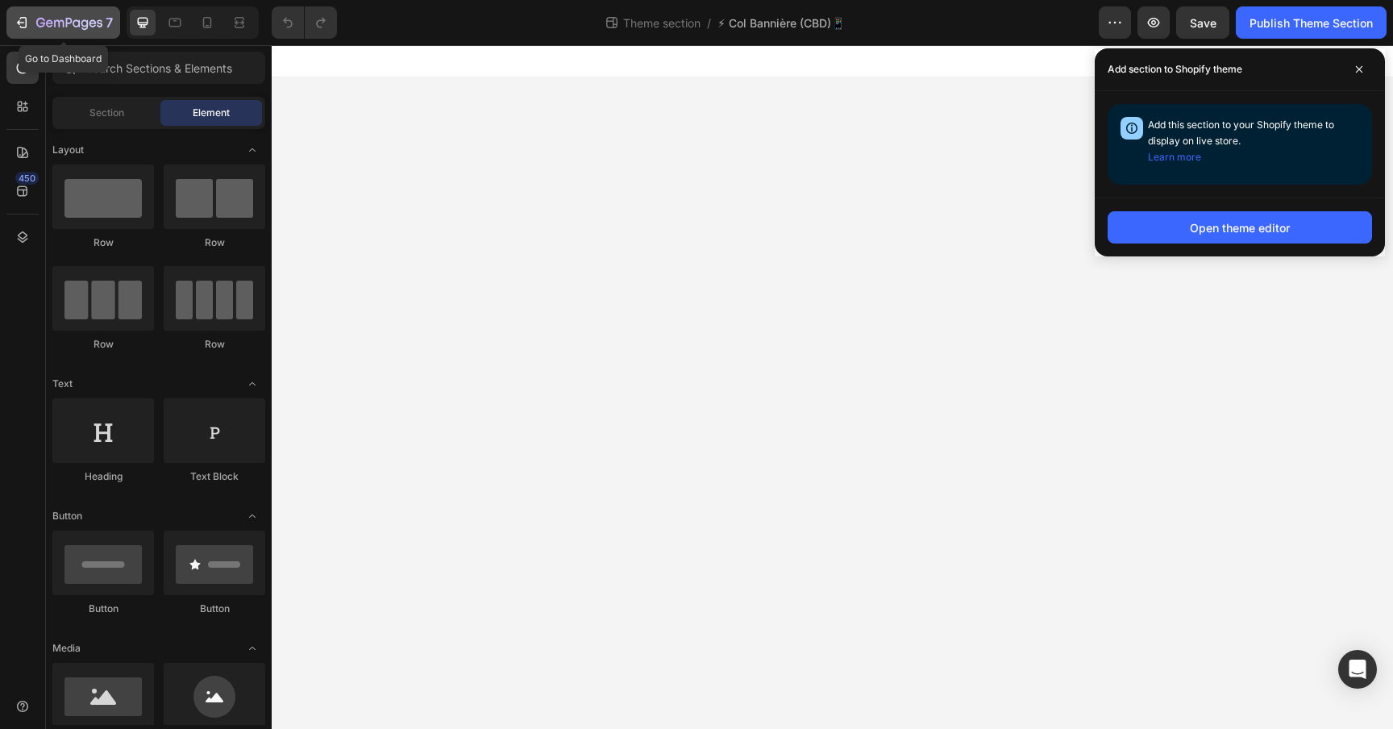
click at [28, 23] on icon "button" at bounding box center [22, 23] width 16 height 16
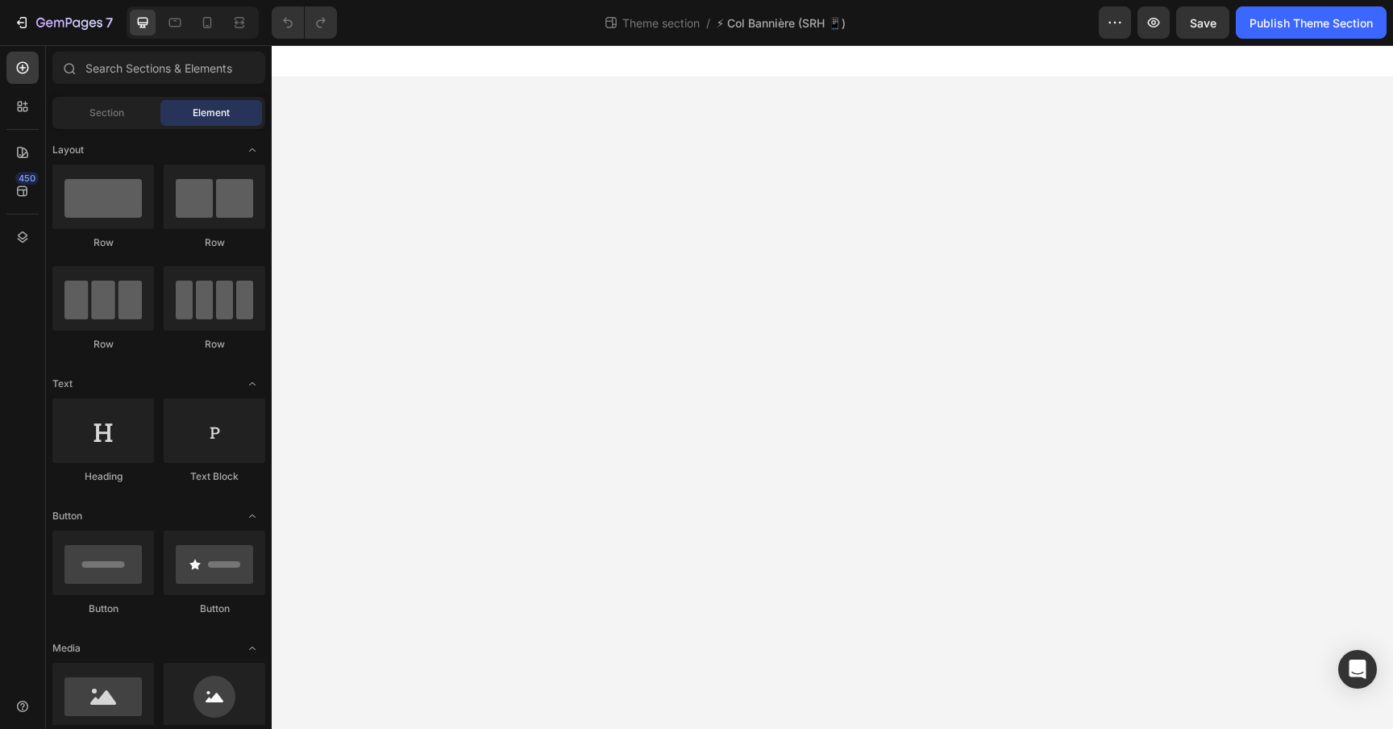
click at [435, 128] on body "Image Row Root Drag & drop element from sidebar or Explore Library Add section …" at bounding box center [833, 387] width 1122 height 684
click at [435, 92] on div "Image Row" at bounding box center [833, 101] width 1122 height 48
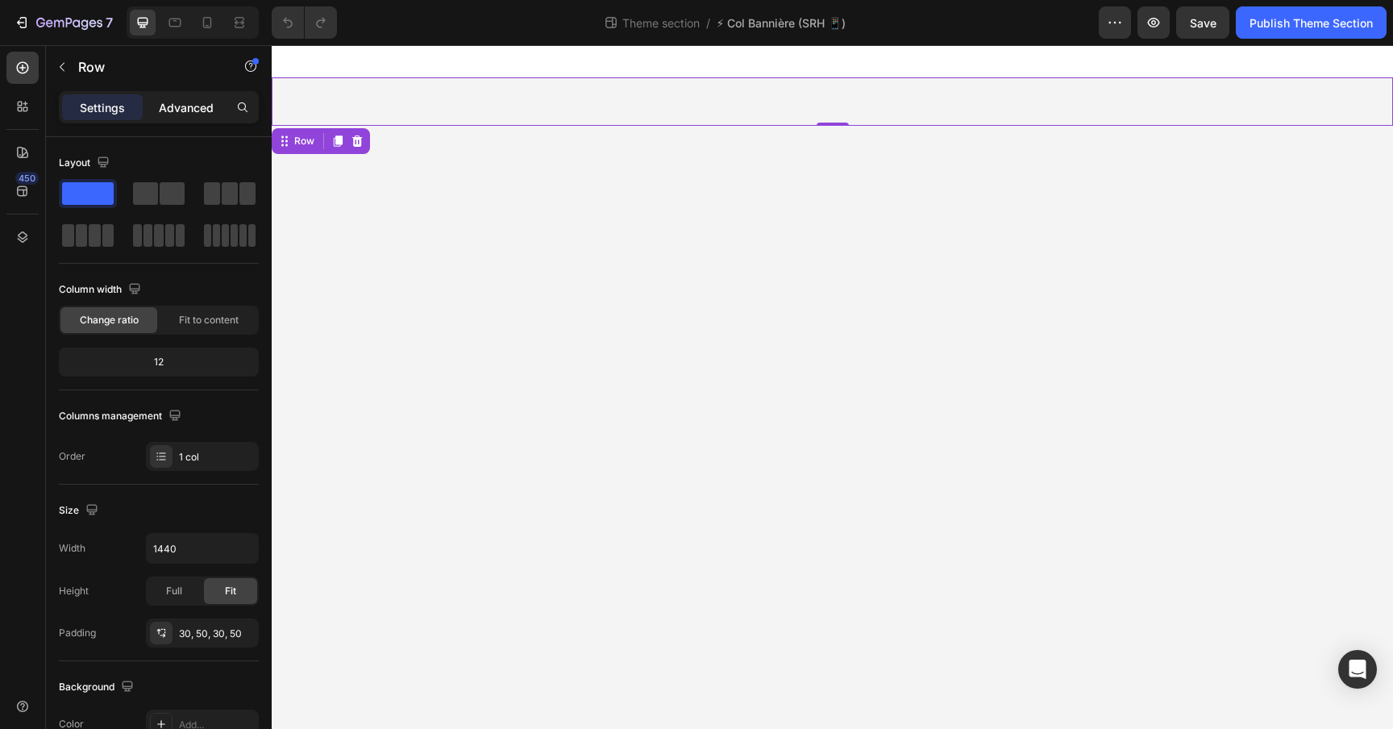
click at [168, 110] on p "Advanced" at bounding box center [186, 107] width 55 height 17
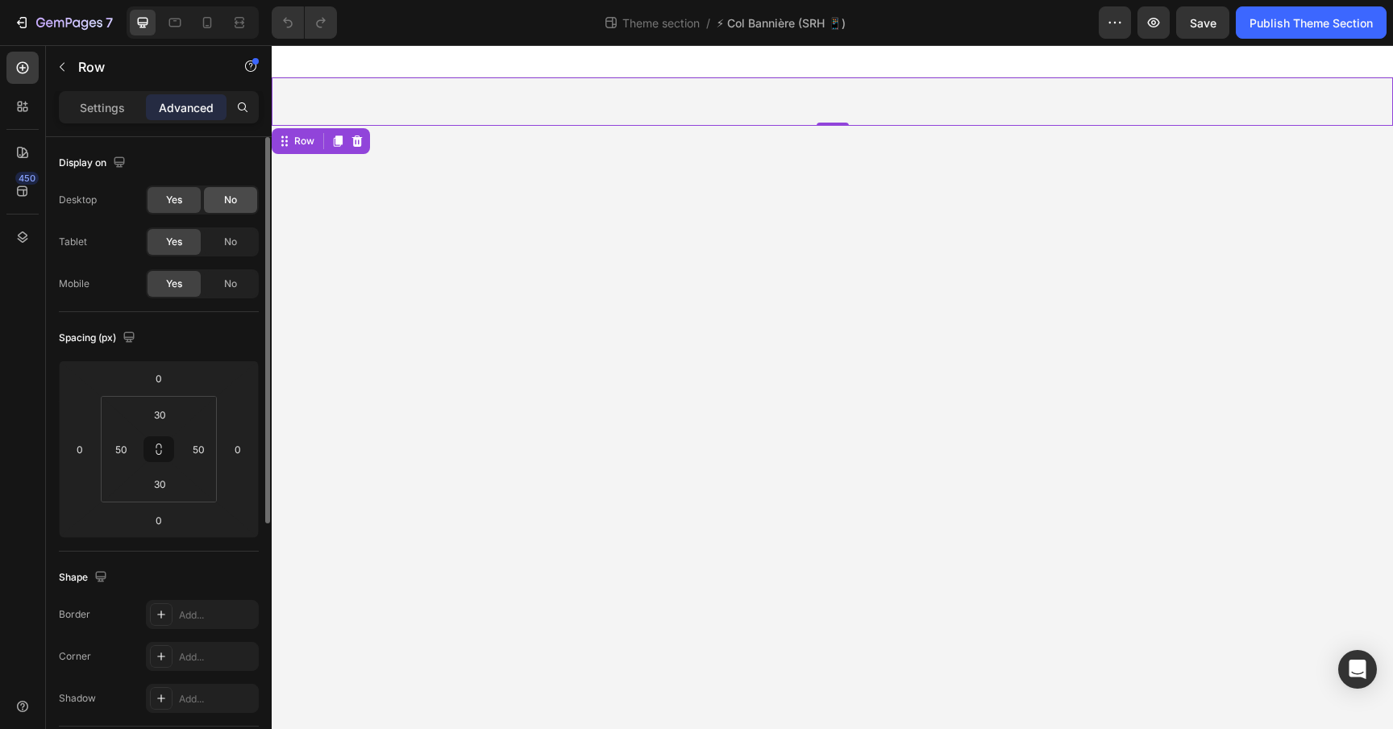
click at [231, 199] on span "No" at bounding box center [230, 200] width 13 height 15
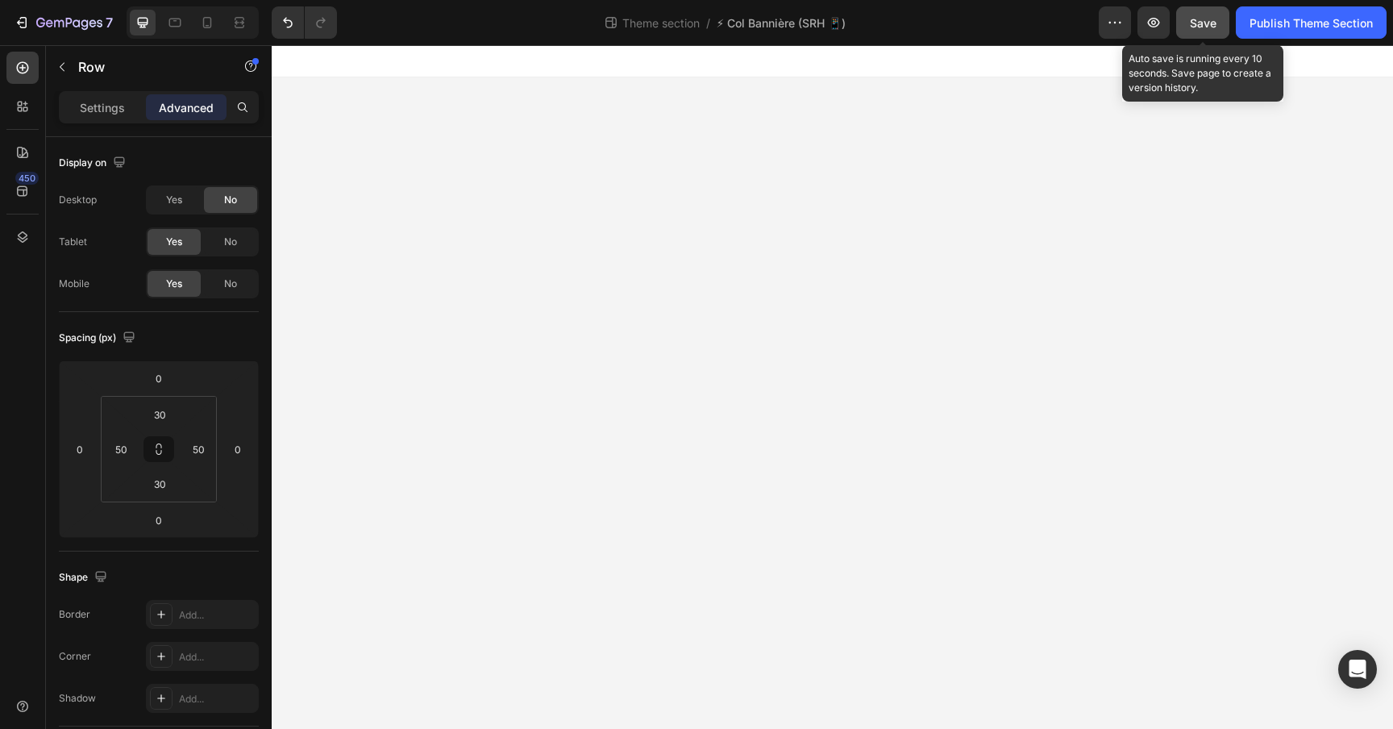
click at [1204, 18] on span "Save" at bounding box center [1203, 23] width 27 height 14
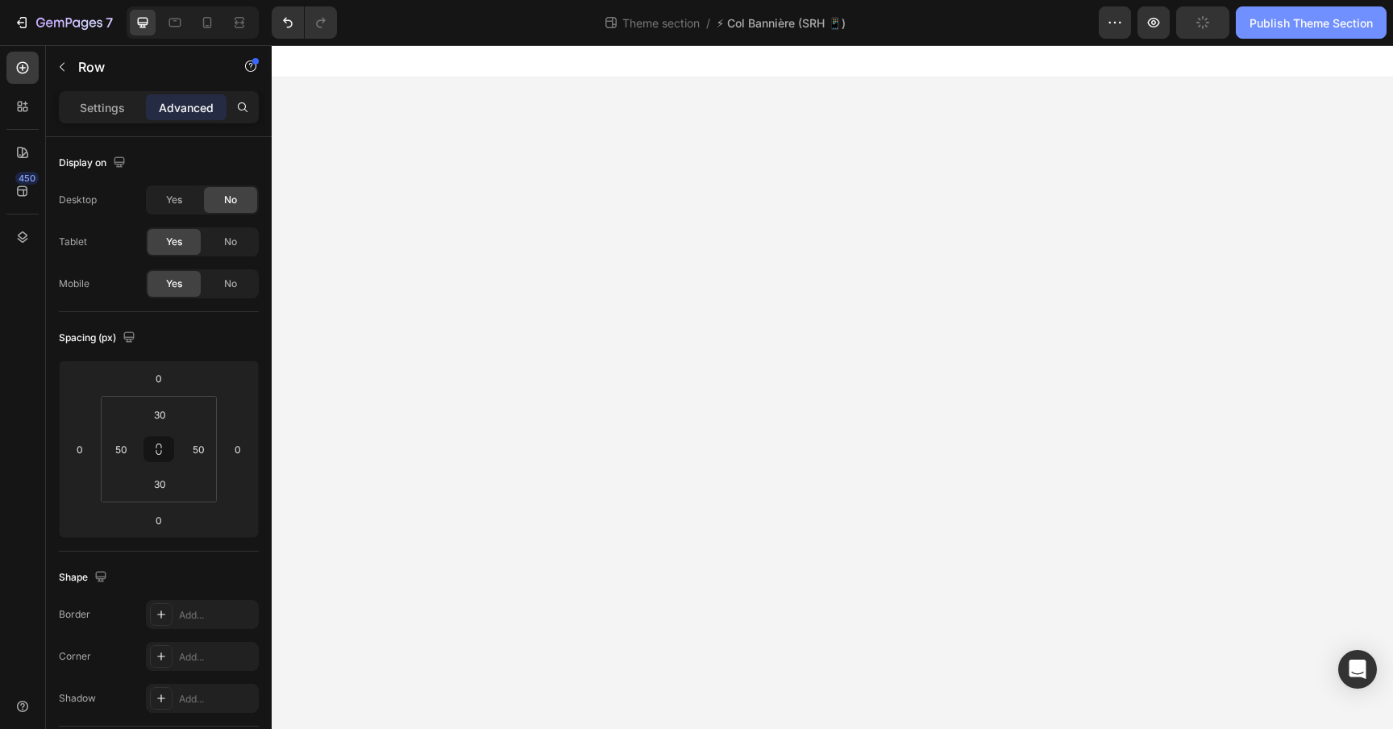
click at [1315, 18] on div "Publish Theme Section" at bounding box center [1311, 23] width 123 height 17
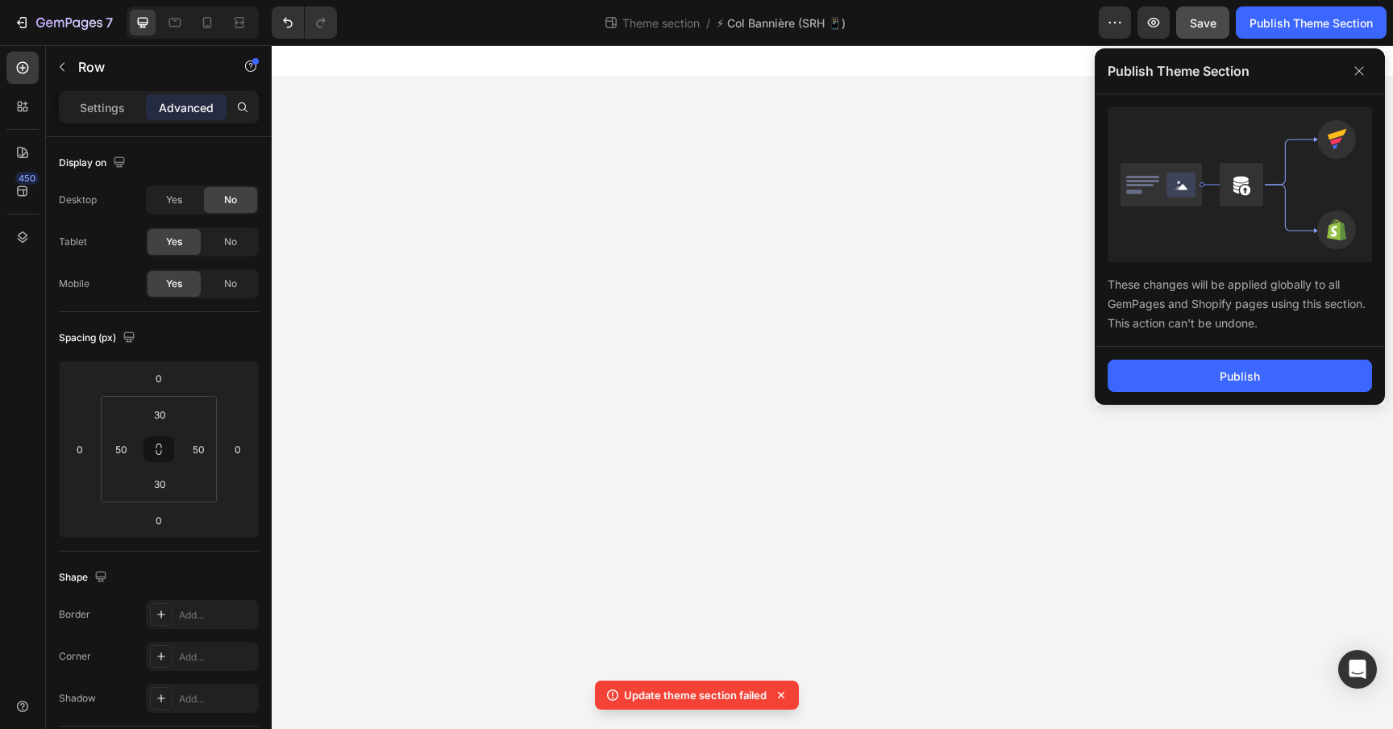
click at [978, 368] on body "Image Row Root Drag & drop element from sidebar or Explore Library Add section …" at bounding box center [833, 387] width 1122 height 684
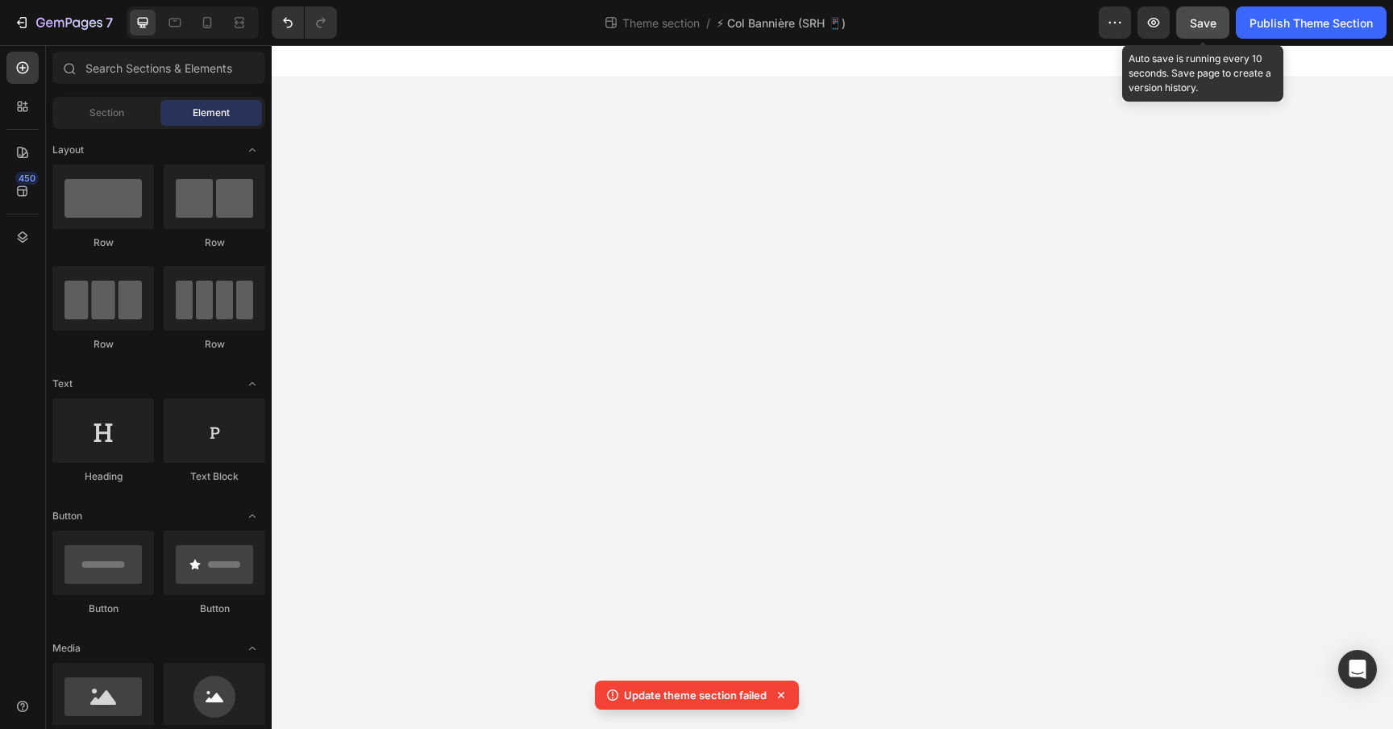
click at [1197, 26] on span "Save" at bounding box center [1203, 23] width 27 height 14
click at [1197, 26] on icon "button" at bounding box center [1203, 23] width 16 height 16
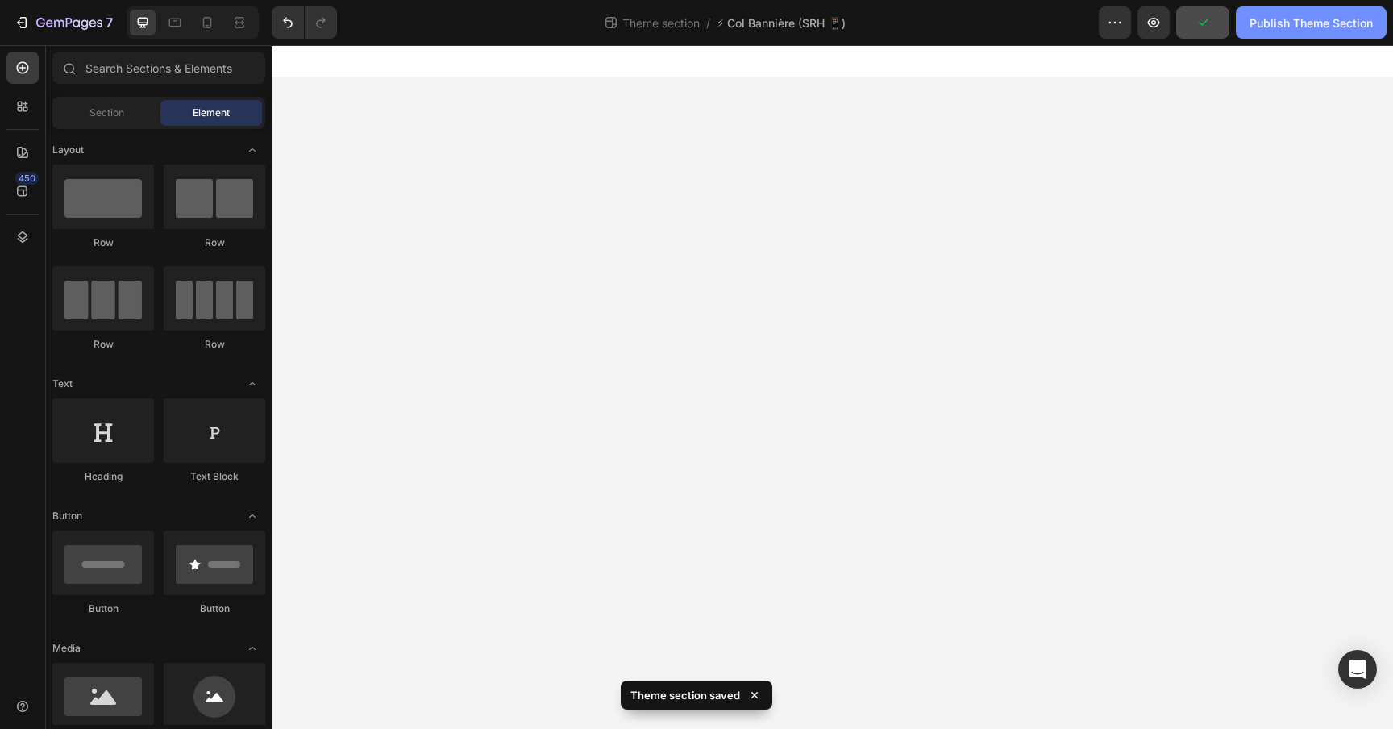
click at [1297, 8] on button "Publish Theme Section" at bounding box center [1311, 22] width 151 height 32
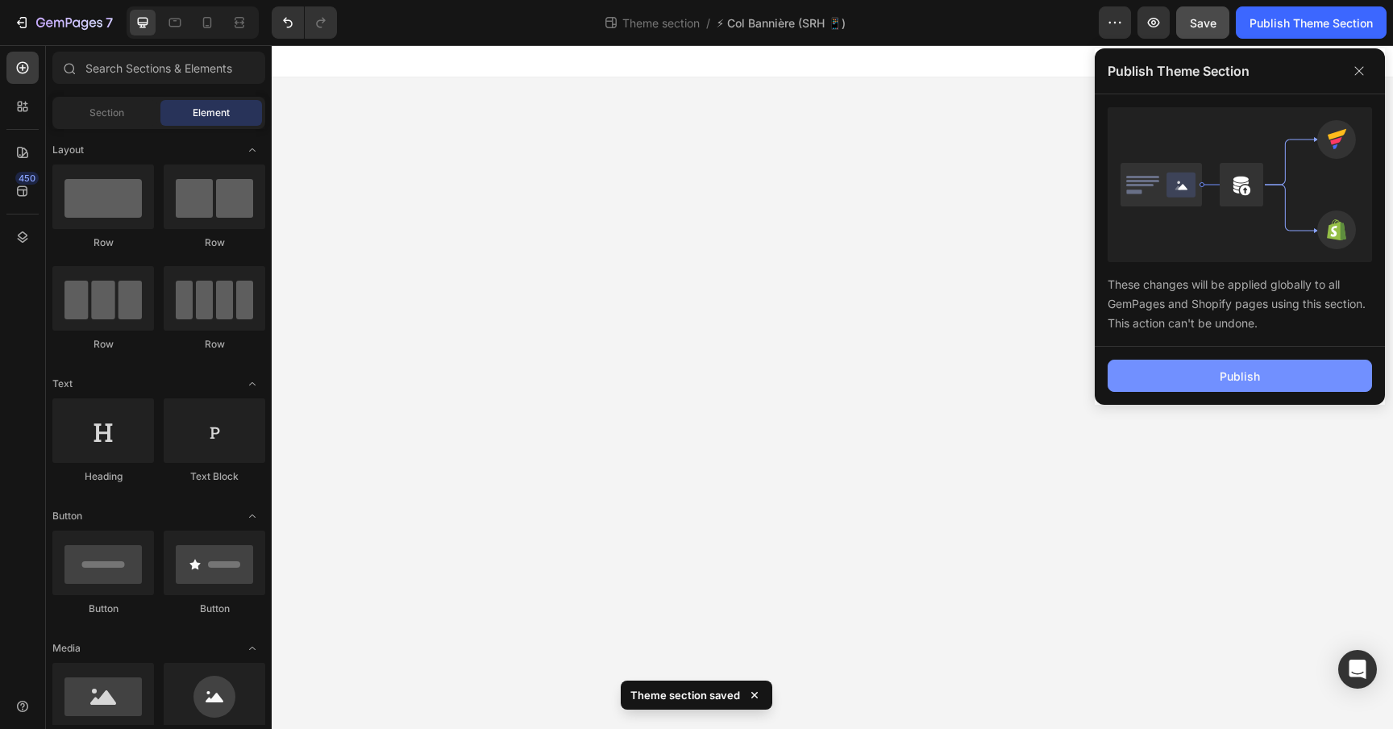
click at [1154, 384] on button "Publish" at bounding box center [1240, 376] width 264 height 32
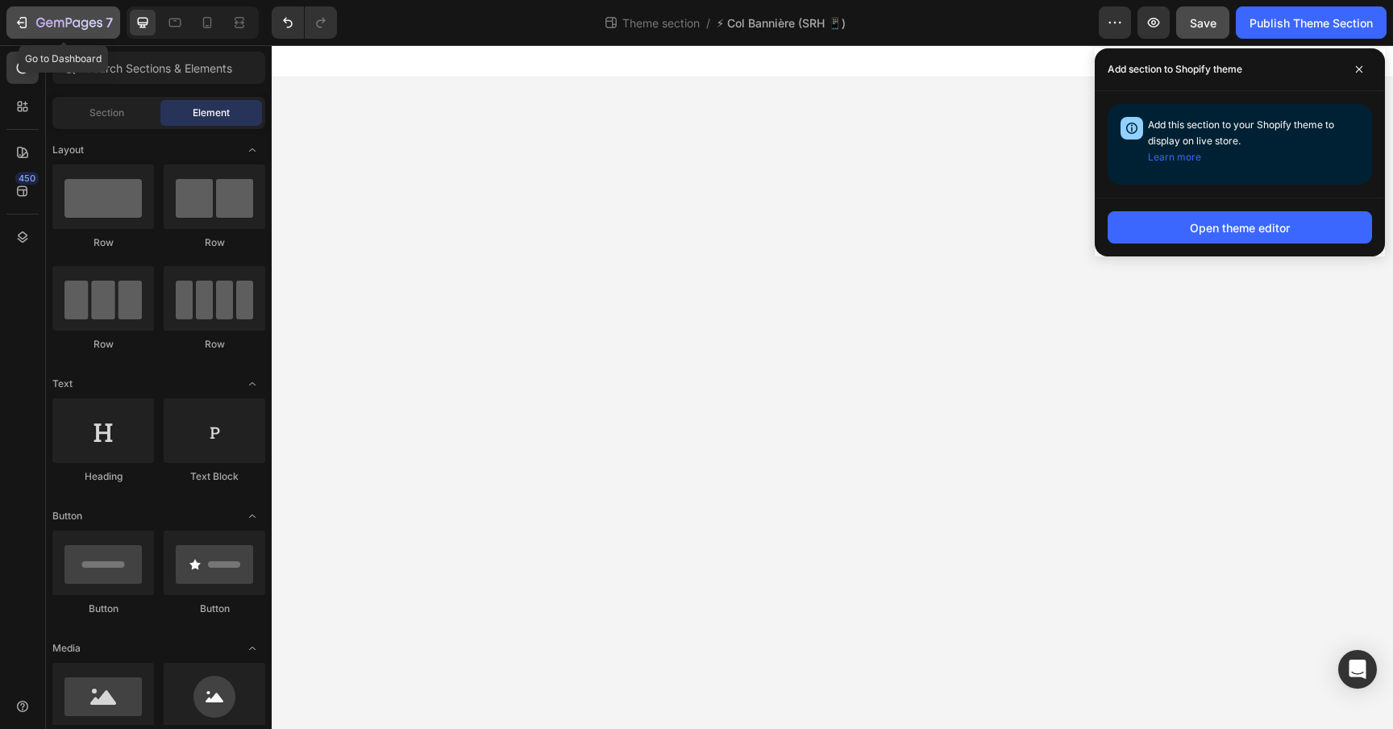
click at [25, 26] on icon "button" at bounding box center [22, 23] width 16 height 16
